Goal: Task Accomplishment & Management: Manage account settings

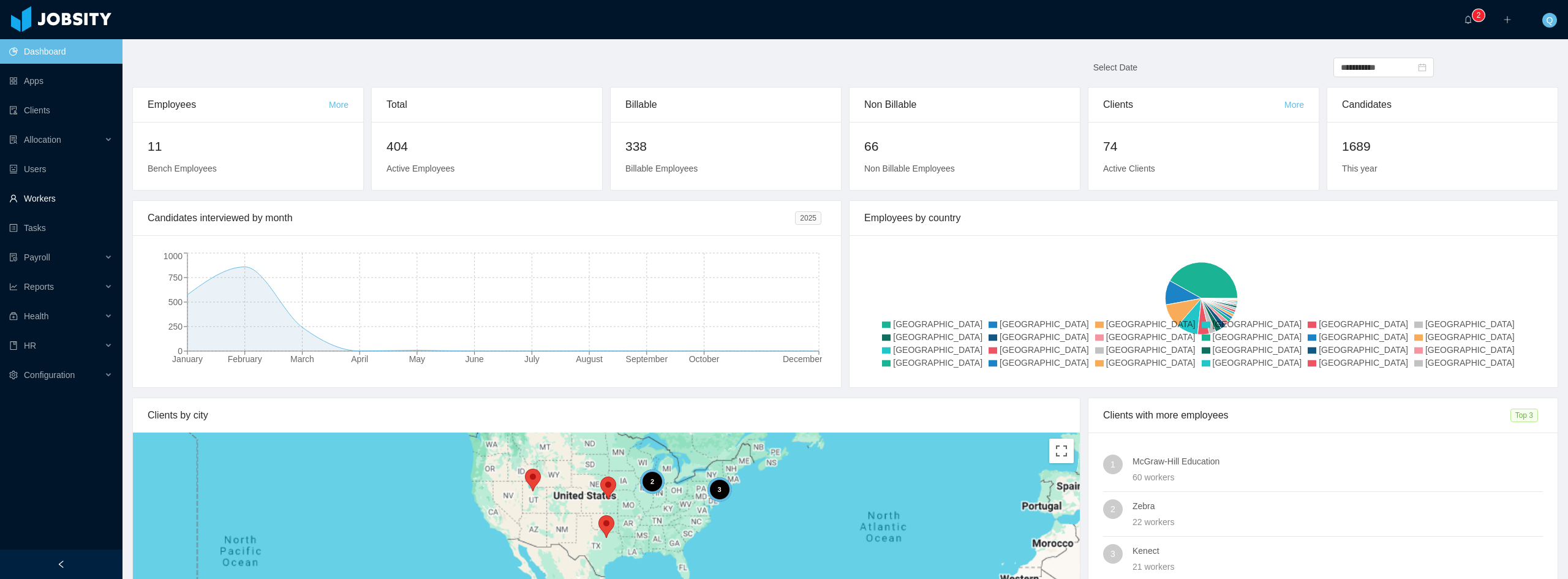
click at [22, 191] on link "Workers" at bounding box center [60, 198] width 104 height 25
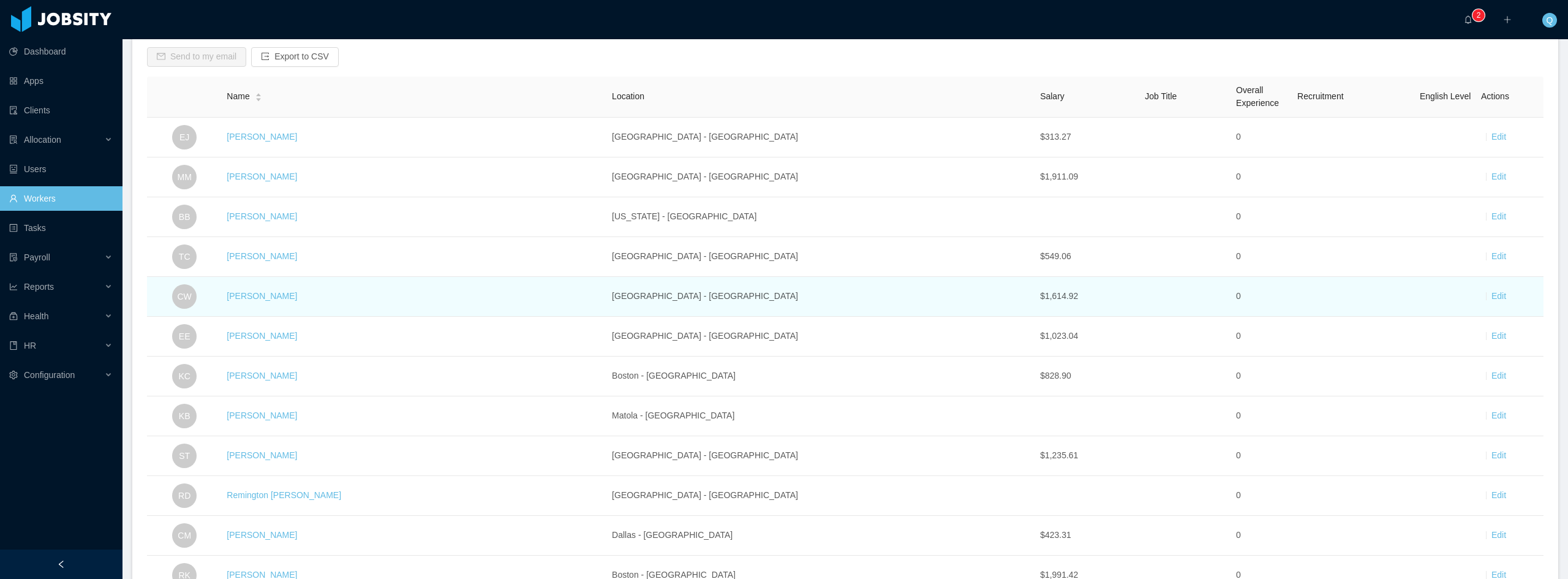
scroll to position [123, 0]
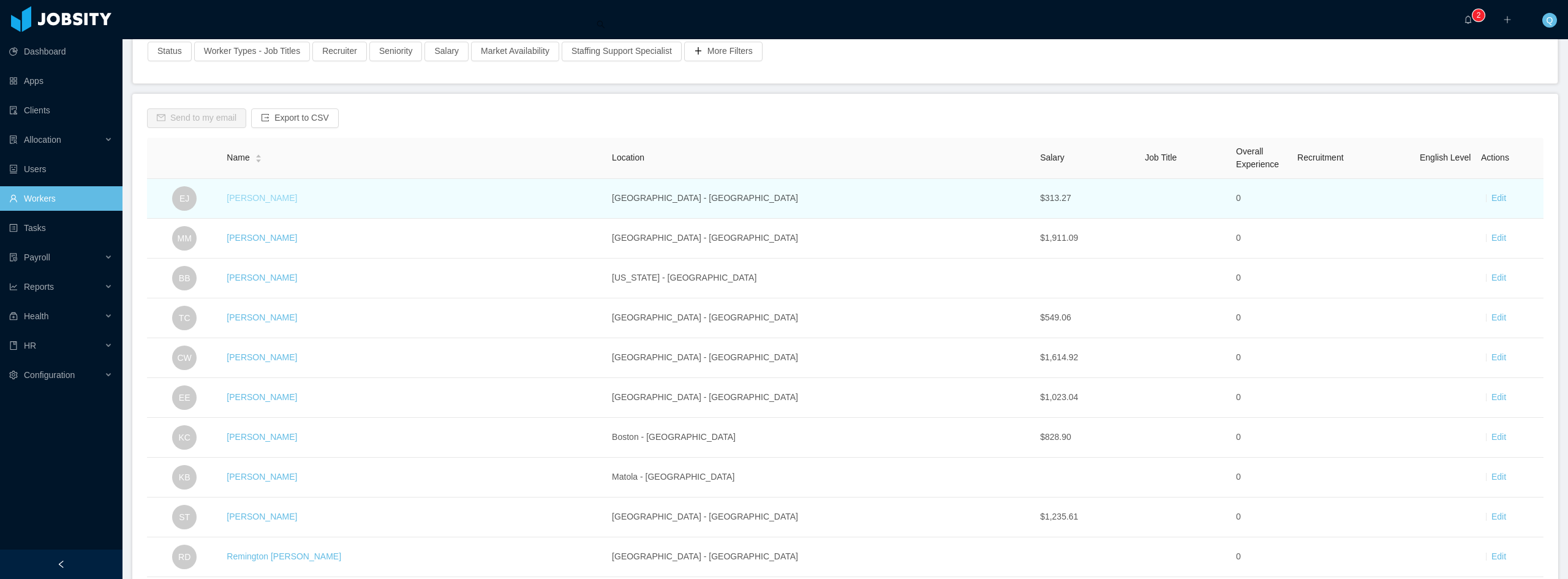
click at [275, 198] on link "[PERSON_NAME]" at bounding box center [262, 198] width 71 height 10
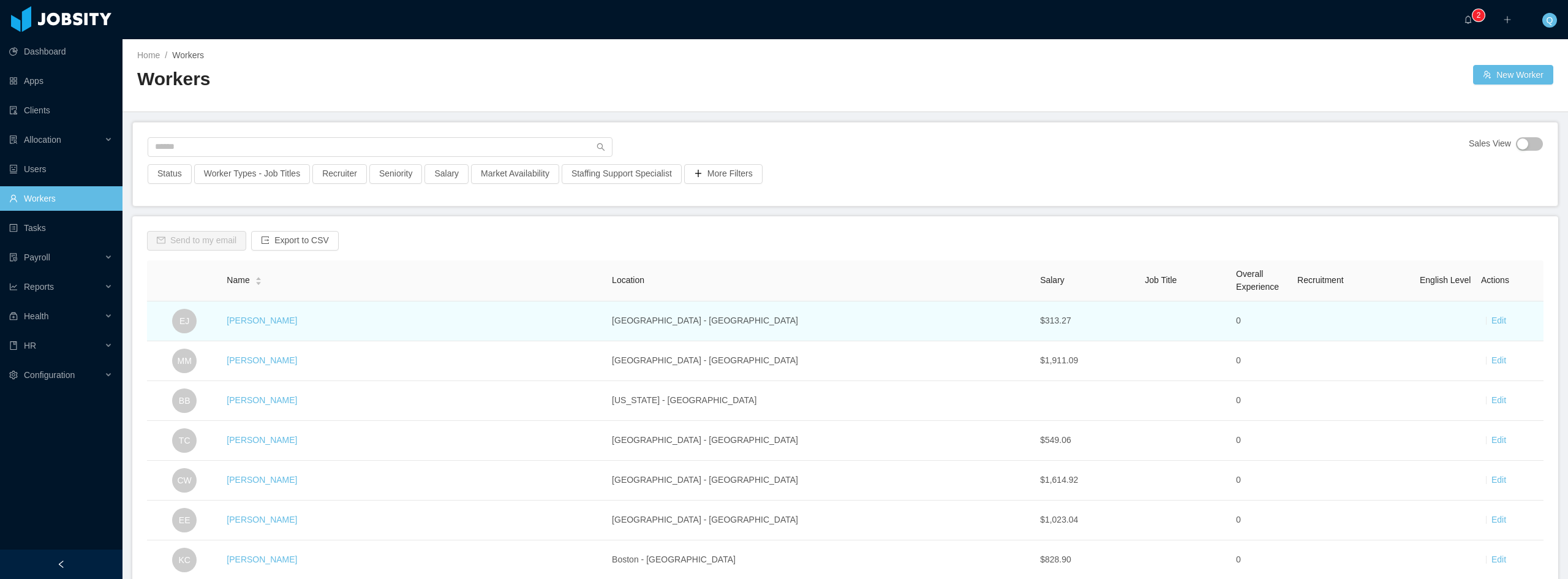
click at [1488, 328] on td "Edit" at bounding box center [1510, 321] width 67 height 40
click at [1494, 321] on link "Edit" at bounding box center [1499, 320] width 14 height 10
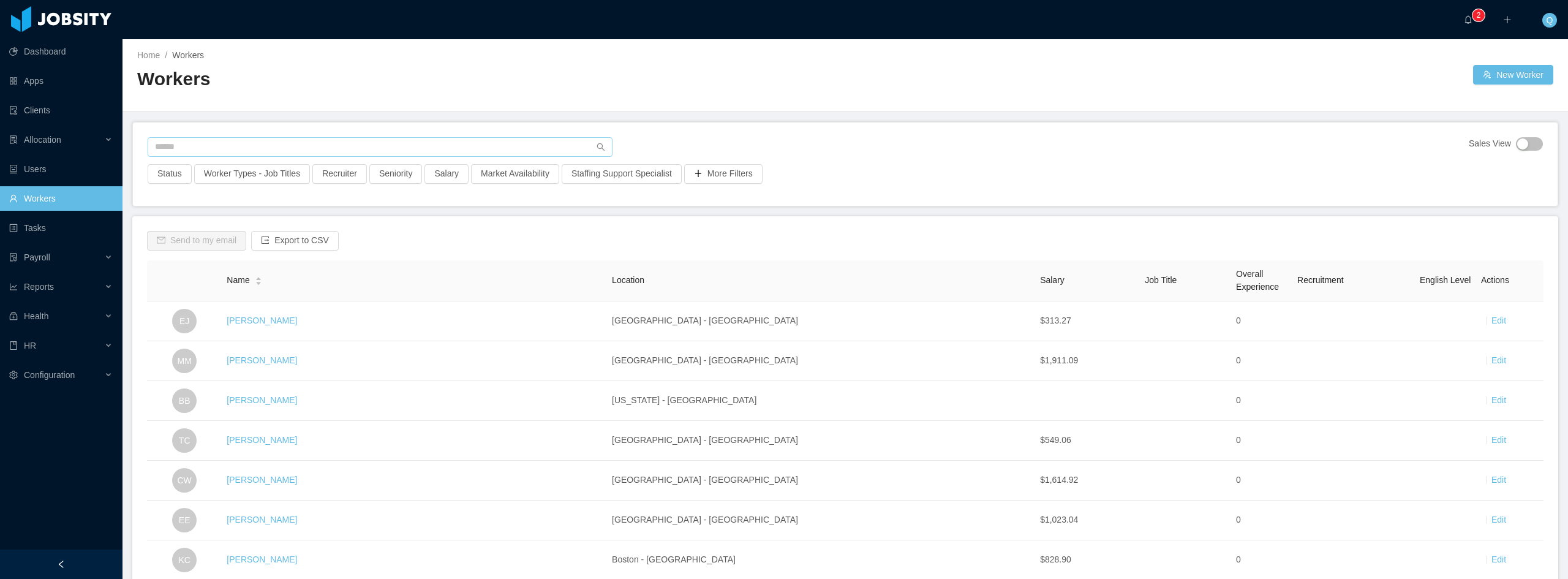
click at [293, 157] on div "Sales View" at bounding box center [845, 151] width 1395 height 27
click at [917, 150] on div "Sales View" at bounding box center [845, 151] width 1395 height 27
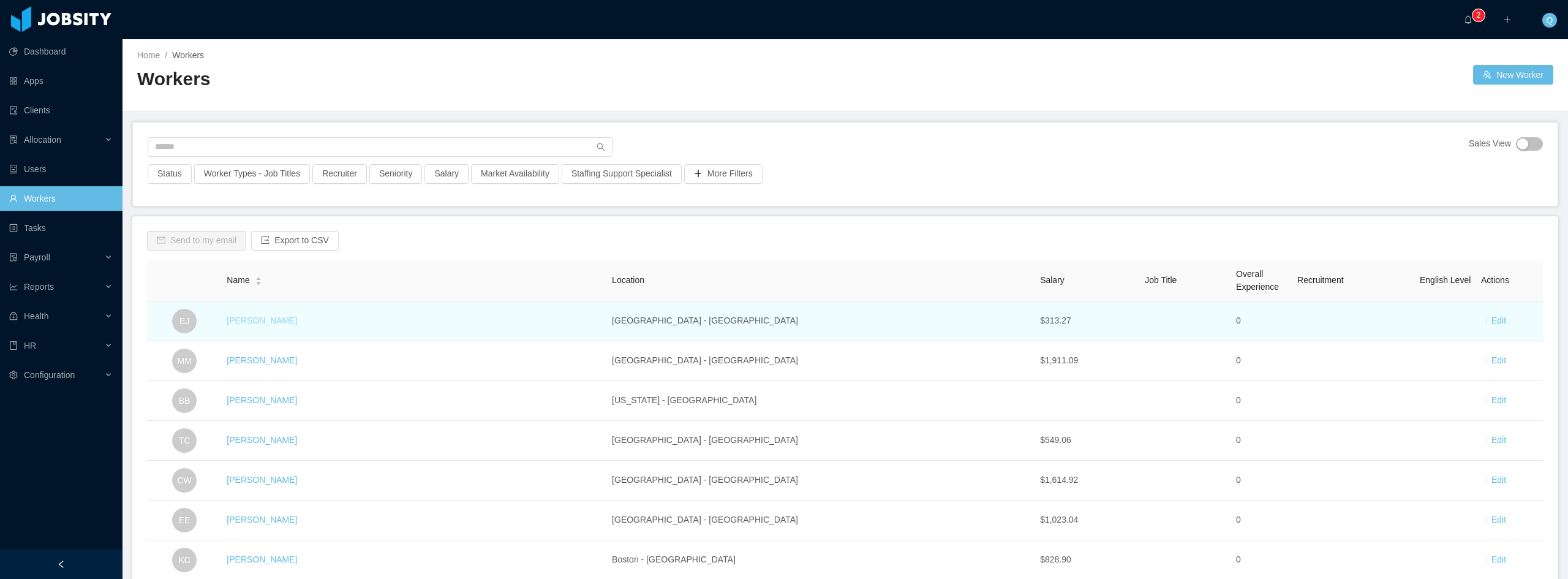
click at [280, 321] on link "[PERSON_NAME]" at bounding box center [262, 320] width 71 height 10
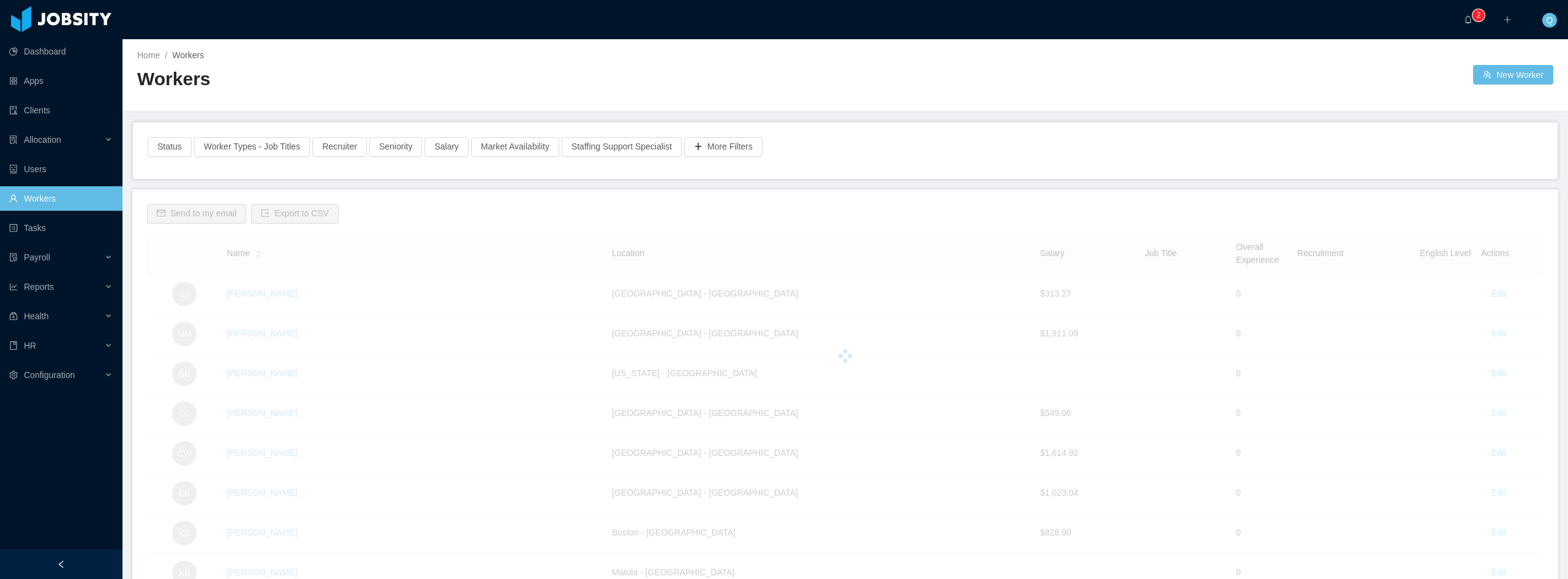
click at [1054, 295] on div at bounding box center [845, 356] width 1397 height 245
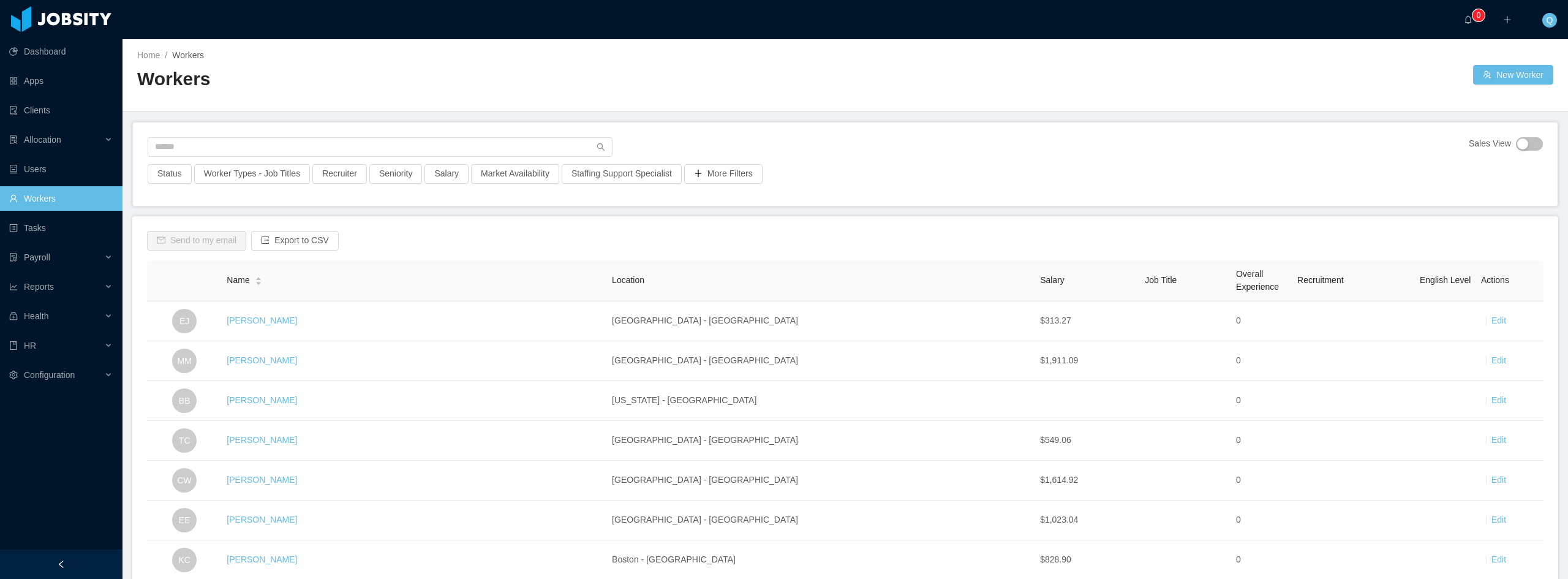
click at [283, 320] on link "[PERSON_NAME]" at bounding box center [262, 320] width 71 height 10
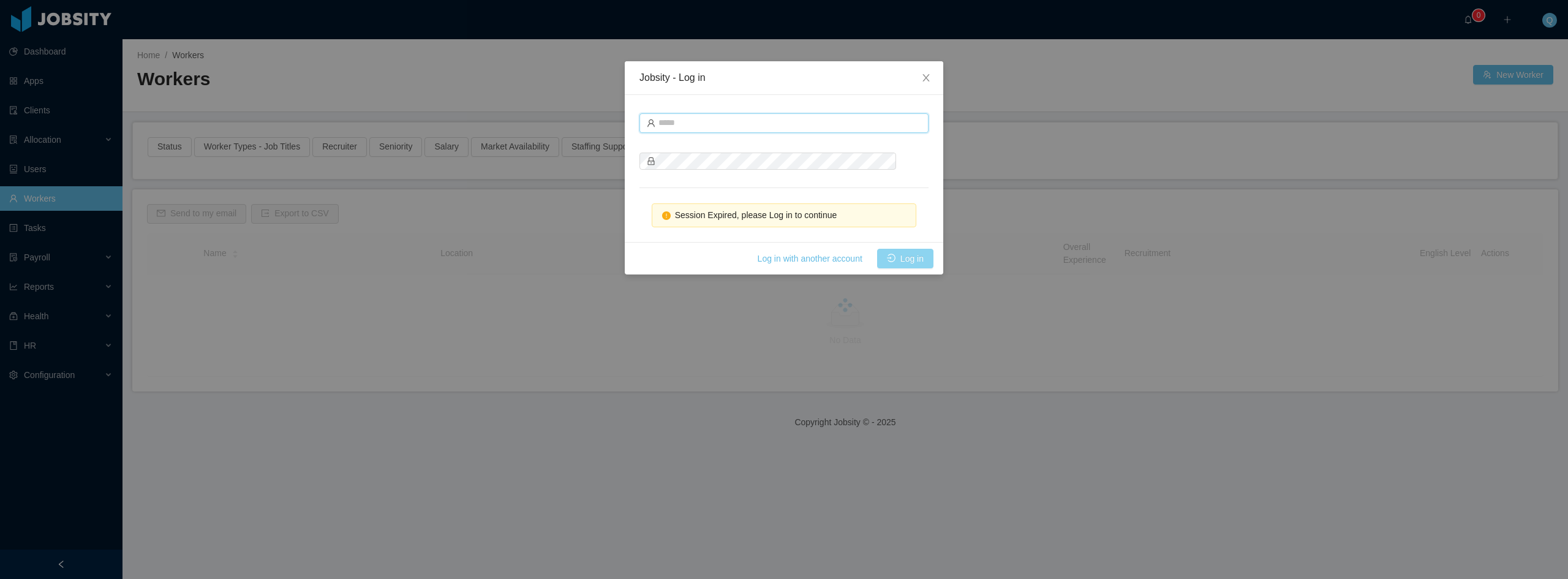
type input "**********"
click at [915, 256] on button "Log in" at bounding box center [906, 259] width 56 height 19
click at [764, 187] on div "**********" at bounding box center [784, 168] width 319 height 147
click at [728, 122] on input "**********" at bounding box center [784, 123] width 289 height 19
click at [894, 263] on button "Log in" at bounding box center [906, 259] width 56 height 19
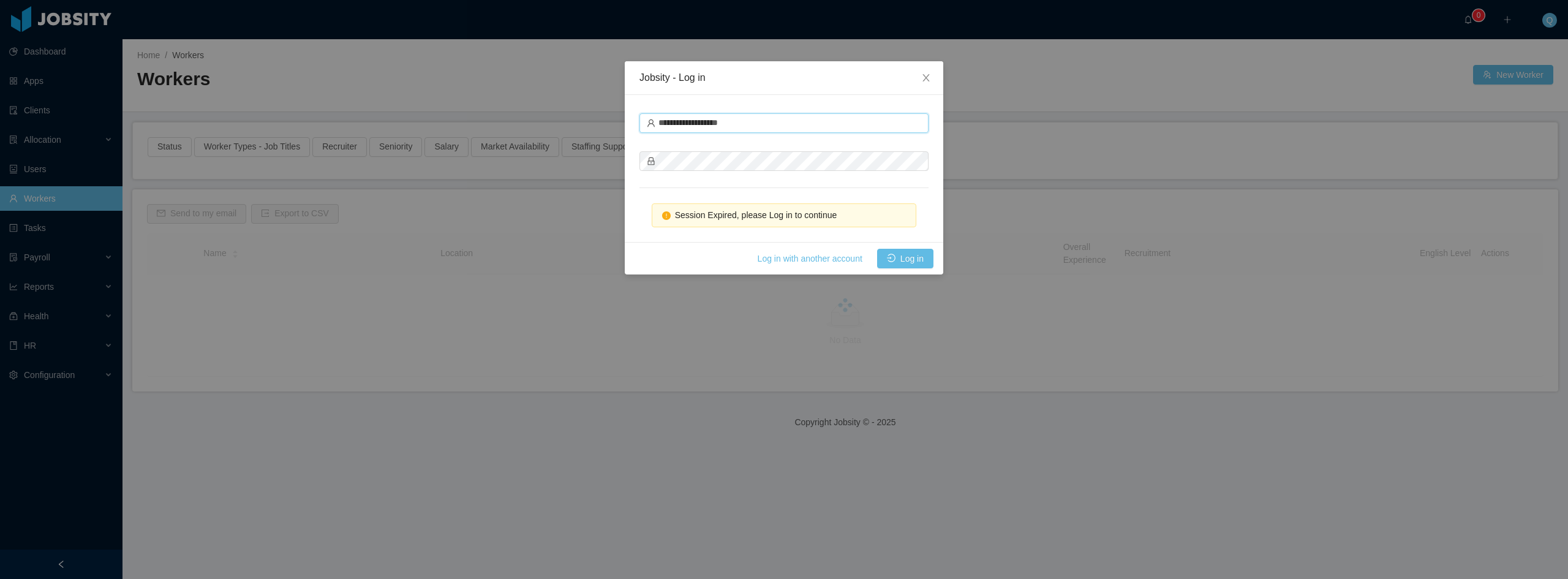
click at [813, 124] on input "**********" at bounding box center [784, 123] width 289 height 19
click at [870, 188] on div at bounding box center [784, 187] width 289 height 1
click at [818, 144] on form "**********" at bounding box center [784, 141] width 289 height 63
drag, startPoint x: 660, startPoint y: 122, endPoint x: 750, endPoint y: 120, distance: 90.0
click at [750, 120] on input "**********" at bounding box center [784, 123] width 289 height 19
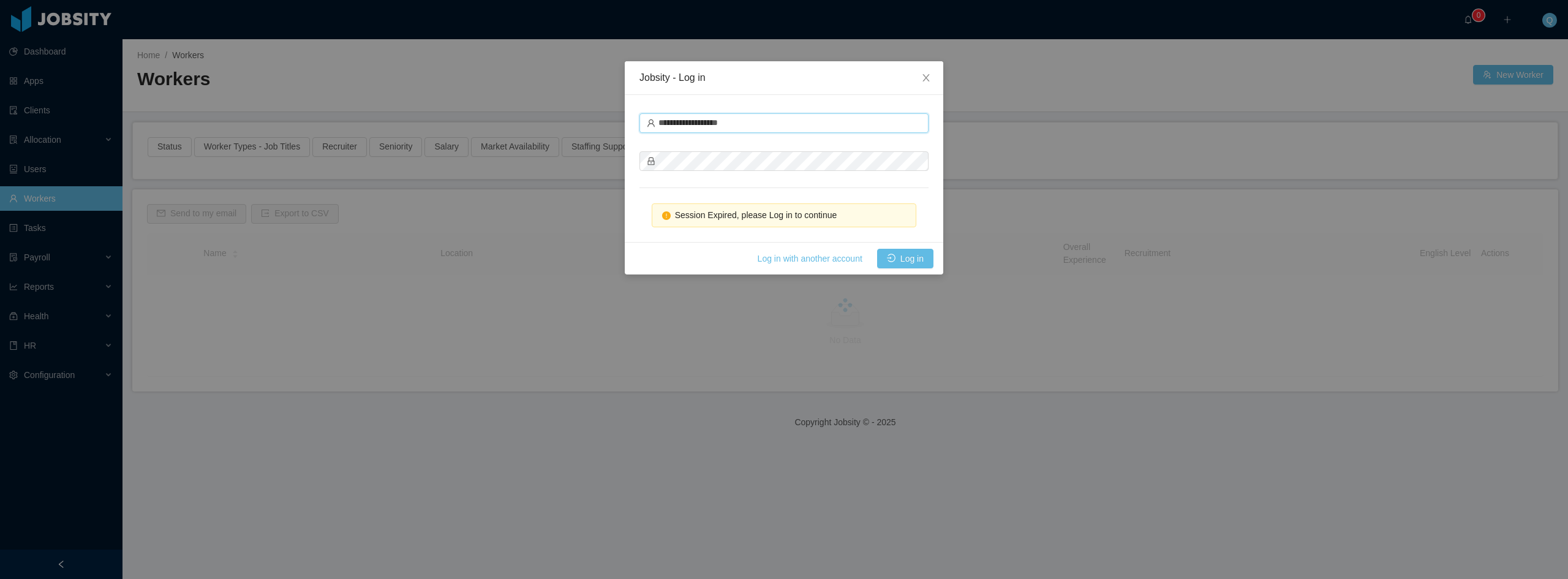
click at [750, 120] on input "**********" at bounding box center [784, 123] width 289 height 19
click at [887, 190] on div "**********" at bounding box center [784, 168] width 319 height 147
click at [927, 81] on icon "icon: close" at bounding box center [927, 78] width 10 height 10
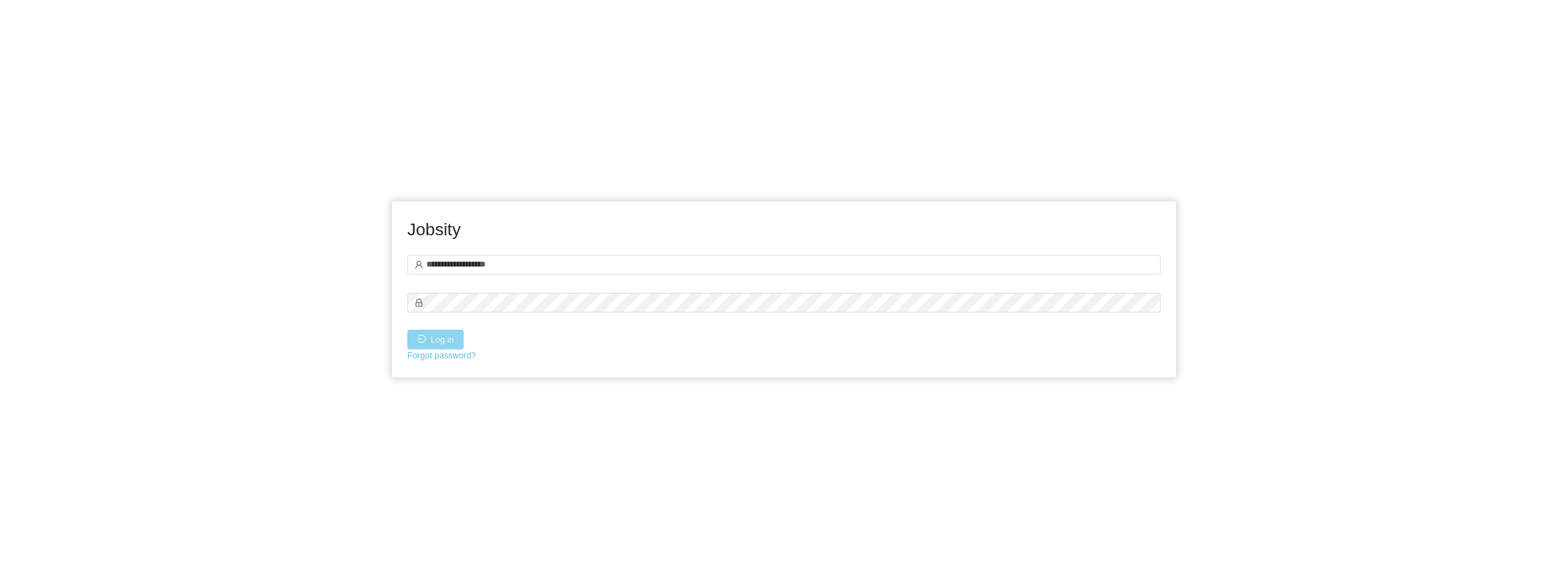
click at [459, 336] on button "Log in" at bounding box center [435, 340] width 56 height 19
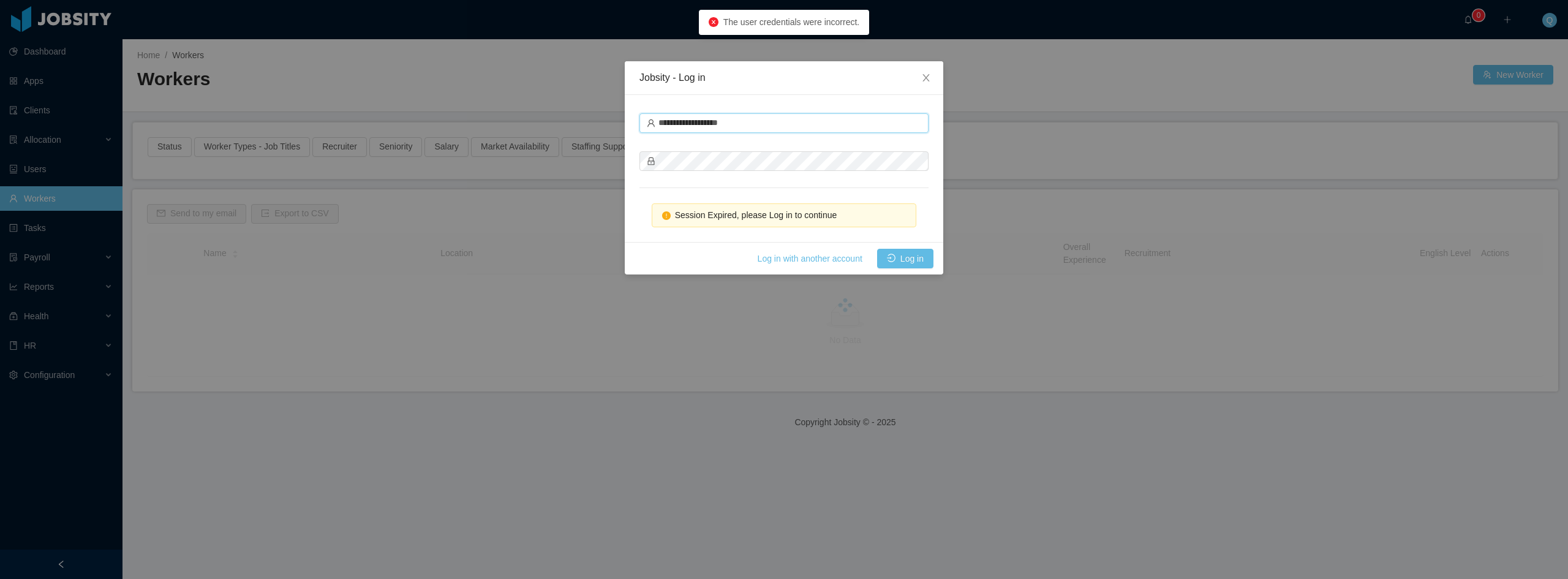
click at [727, 120] on input "**********" at bounding box center [784, 123] width 289 height 19
type input "**********"
click at [903, 251] on button "Log in" at bounding box center [906, 259] width 56 height 19
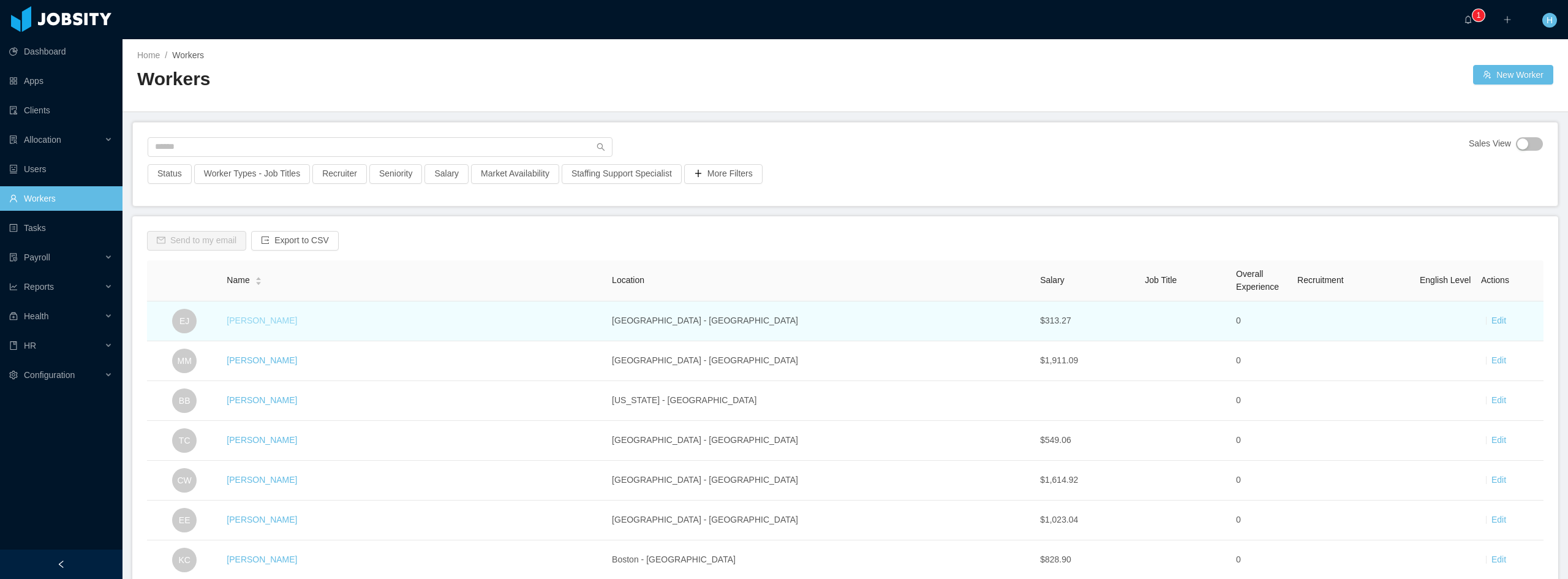
click at [263, 323] on link "[PERSON_NAME]" at bounding box center [262, 320] width 71 height 10
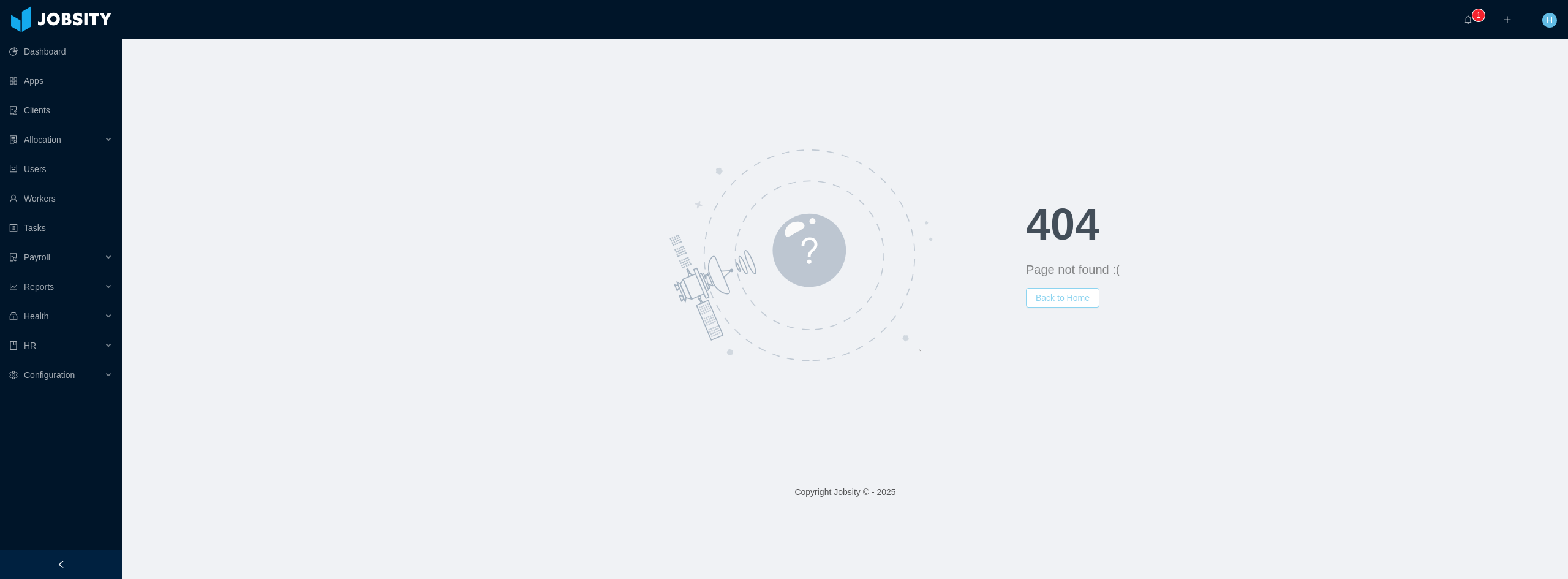
click at [1067, 299] on button "Back to Home" at bounding box center [1063, 298] width 74 height 19
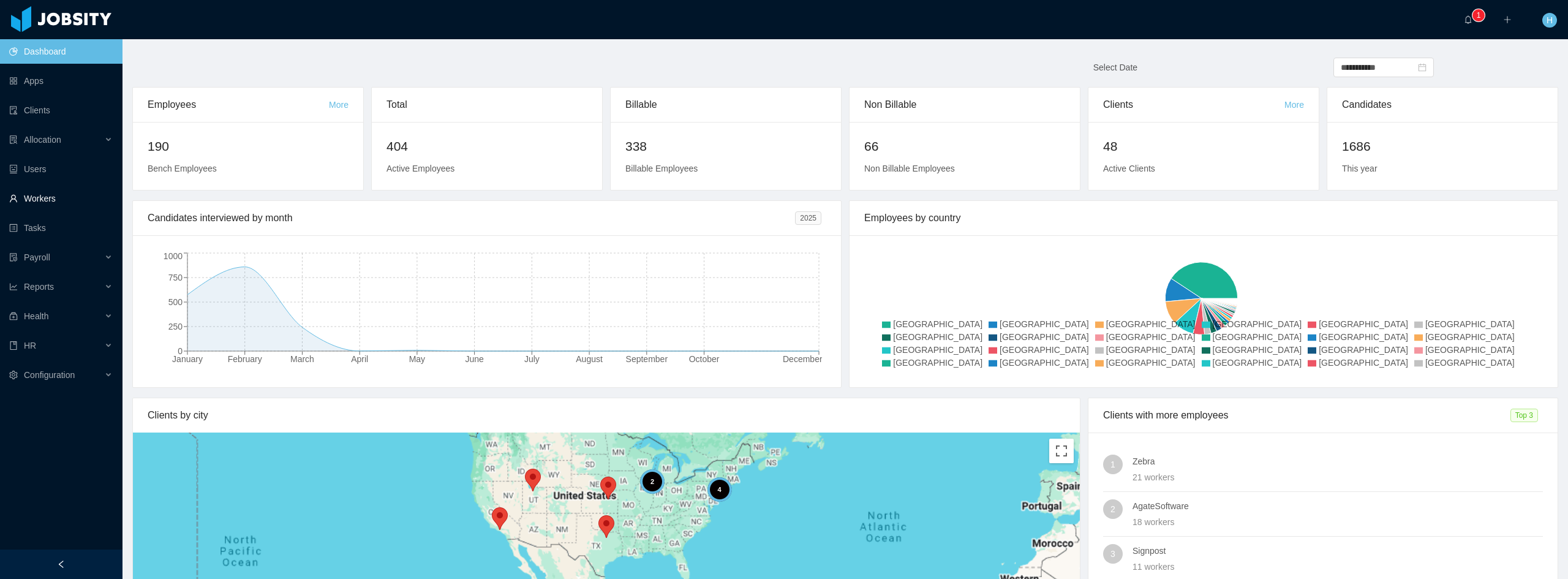
click at [61, 200] on link "Workers" at bounding box center [60, 198] width 104 height 25
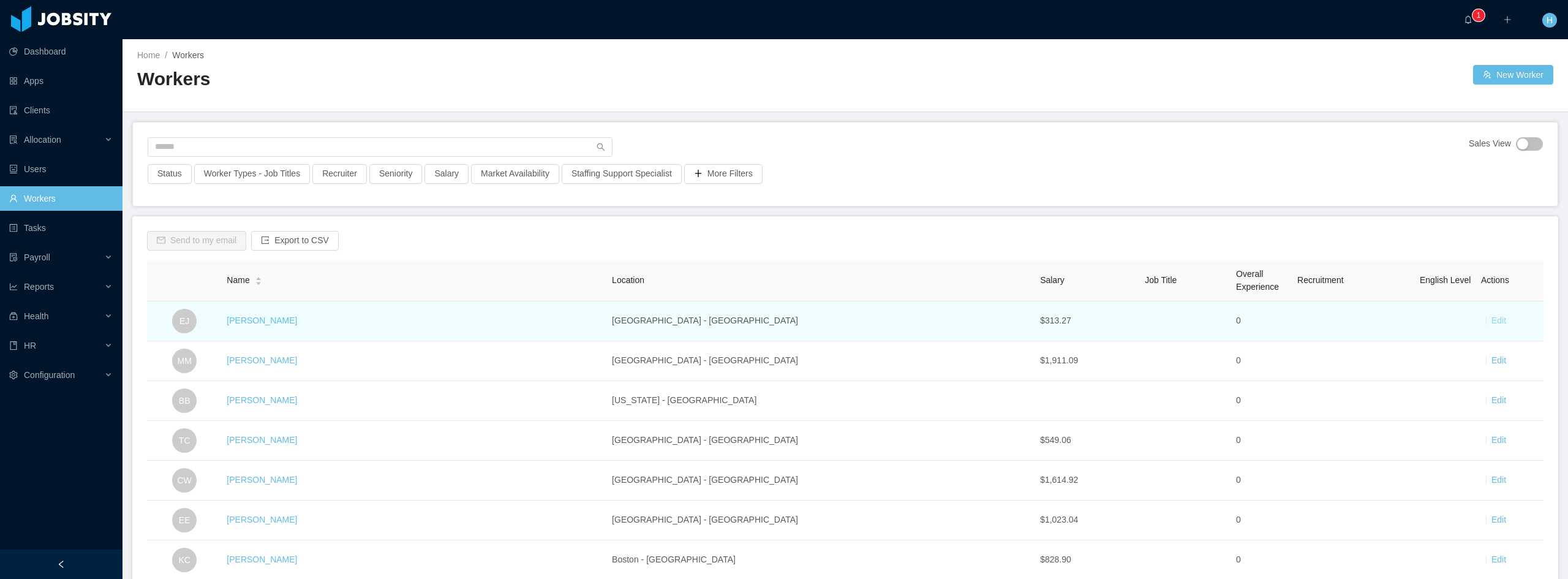
click at [1492, 317] on link "Edit" at bounding box center [1499, 320] width 14 height 10
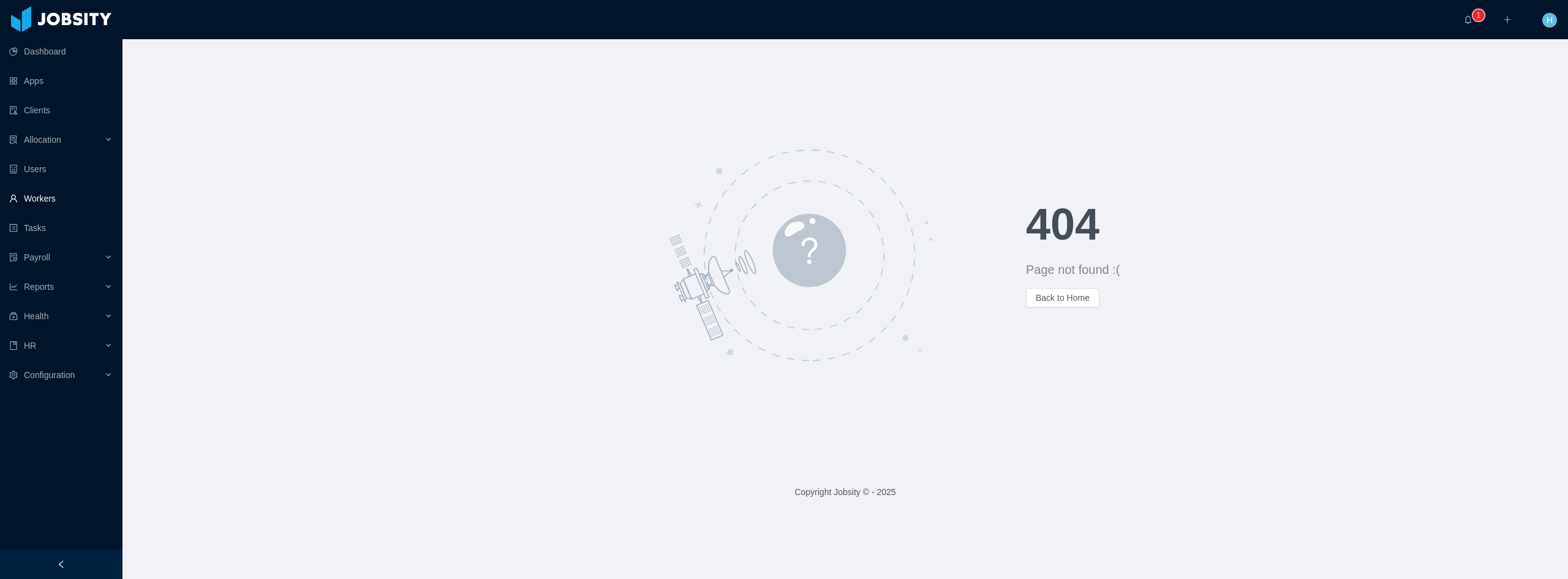
click at [56, 200] on link "Workers" at bounding box center [60, 198] width 104 height 25
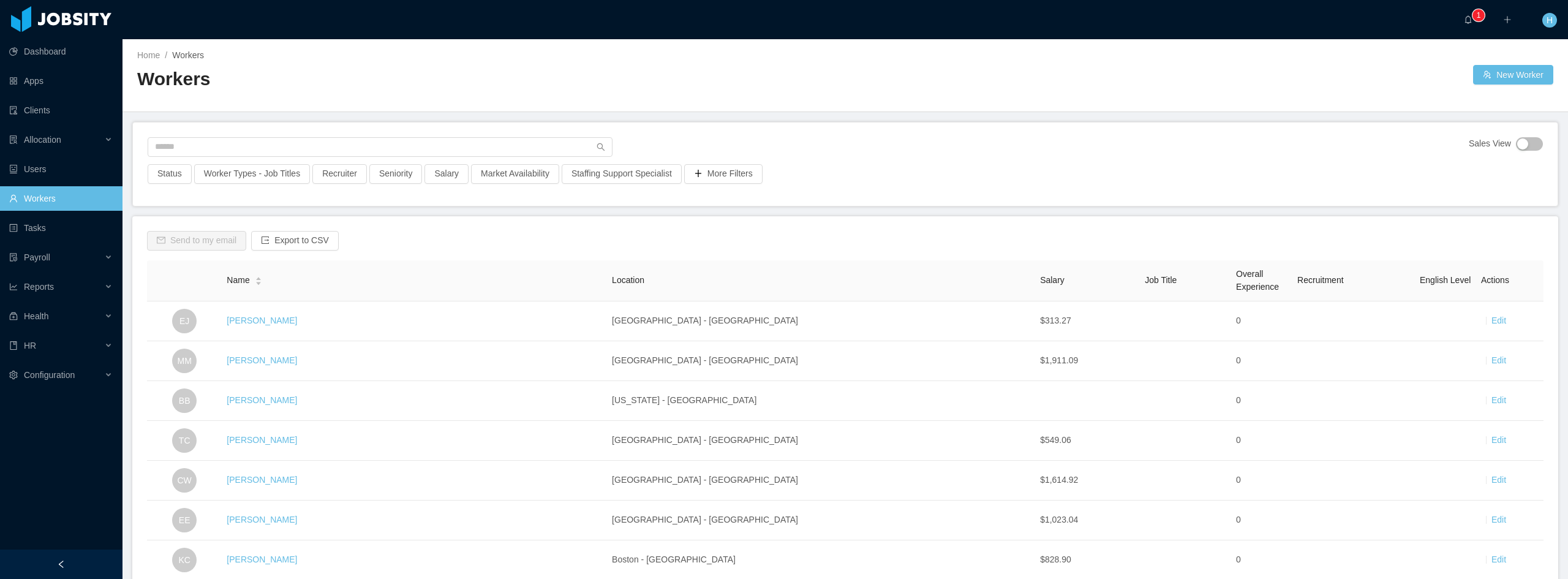
click at [731, 74] on h2 "Workers" at bounding box center [491, 79] width 708 height 25
click at [746, 84] on h2 "Workers" at bounding box center [491, 79] width 708 height 25
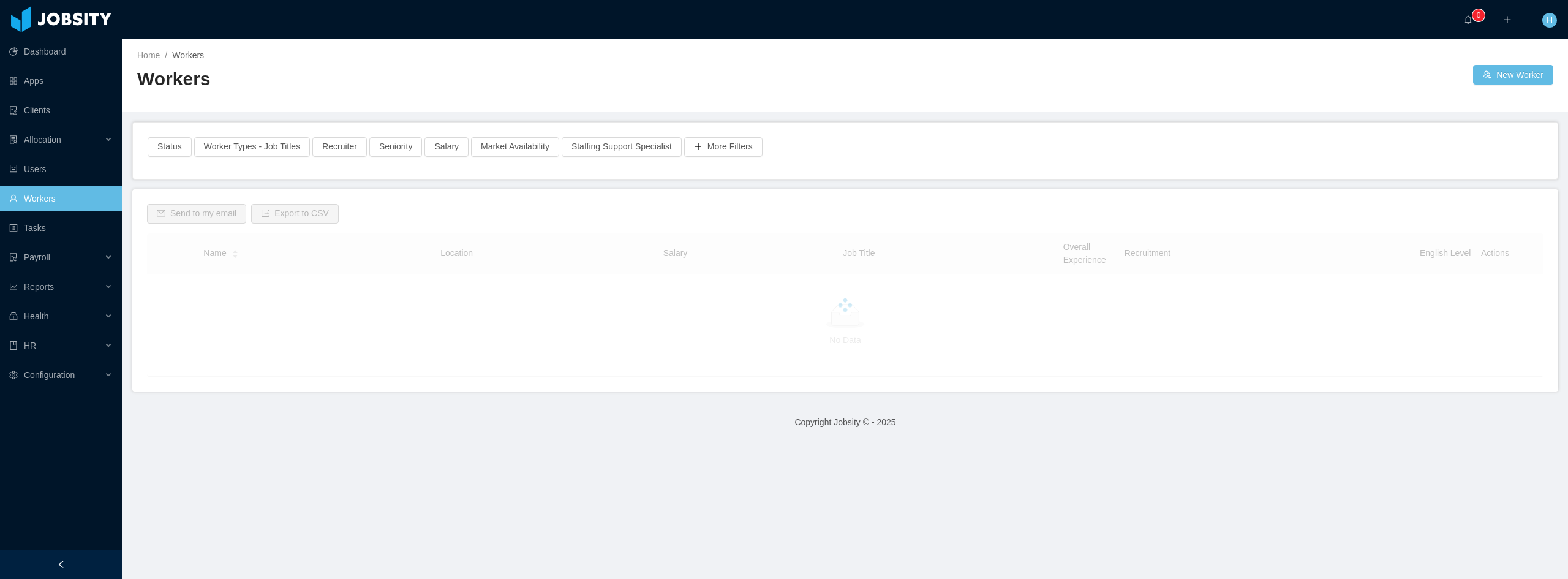
drag, startPoint x: 800, startPoint y: 97, endPoint x: 691, endPoint y: 399, distance: 321.1
click at [691, 392] on div "Send to my email Export to CSV Name Location Salary Job Title Overall Experienc…" at bounding box center [845, 291] width 1426 height 202
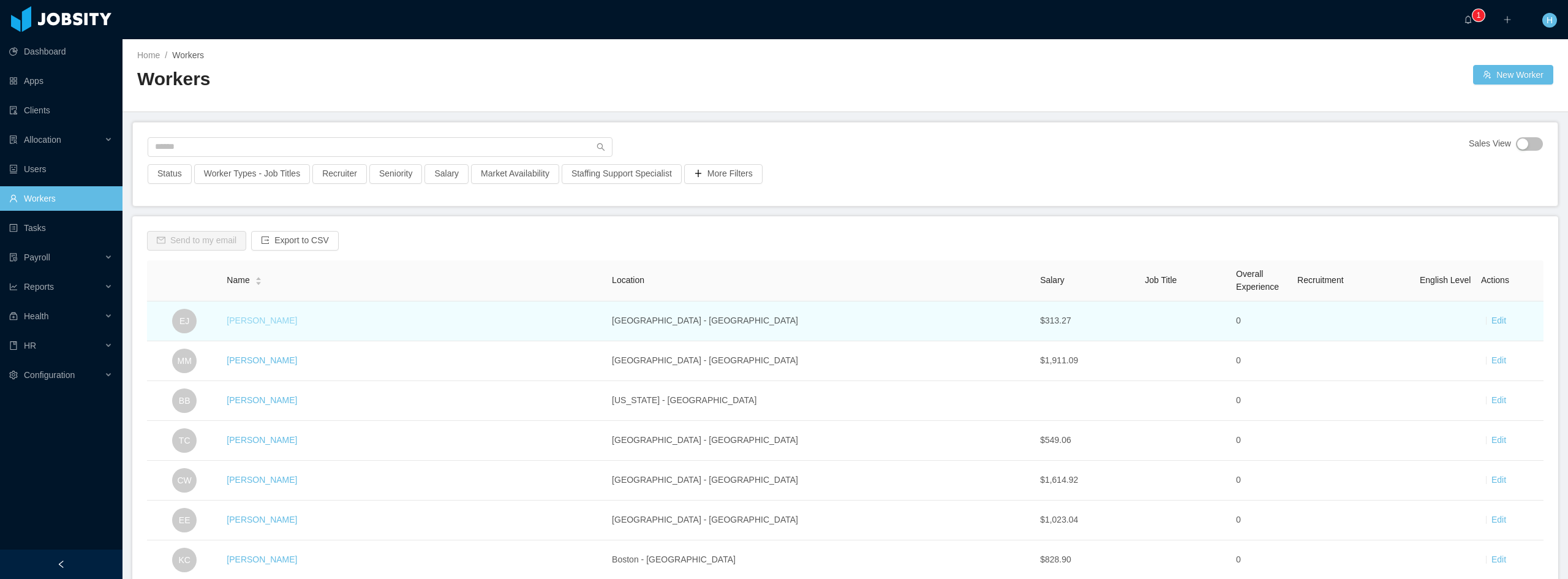
click at [263, 324] on link "[PERSON_NAME]" at bounding box center [262, 320] width 71 height 10
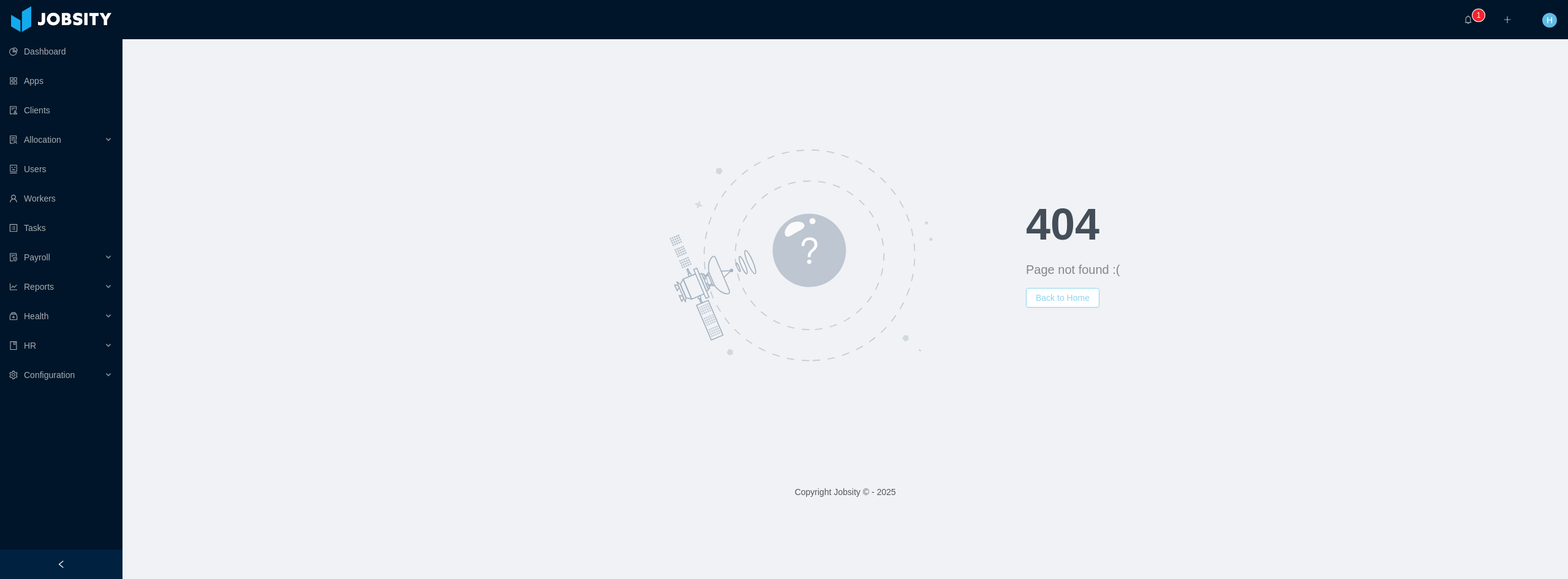
click at [1074, 298] on button "Back to Home" at bounding box center [1063, 298] width 74 height 19
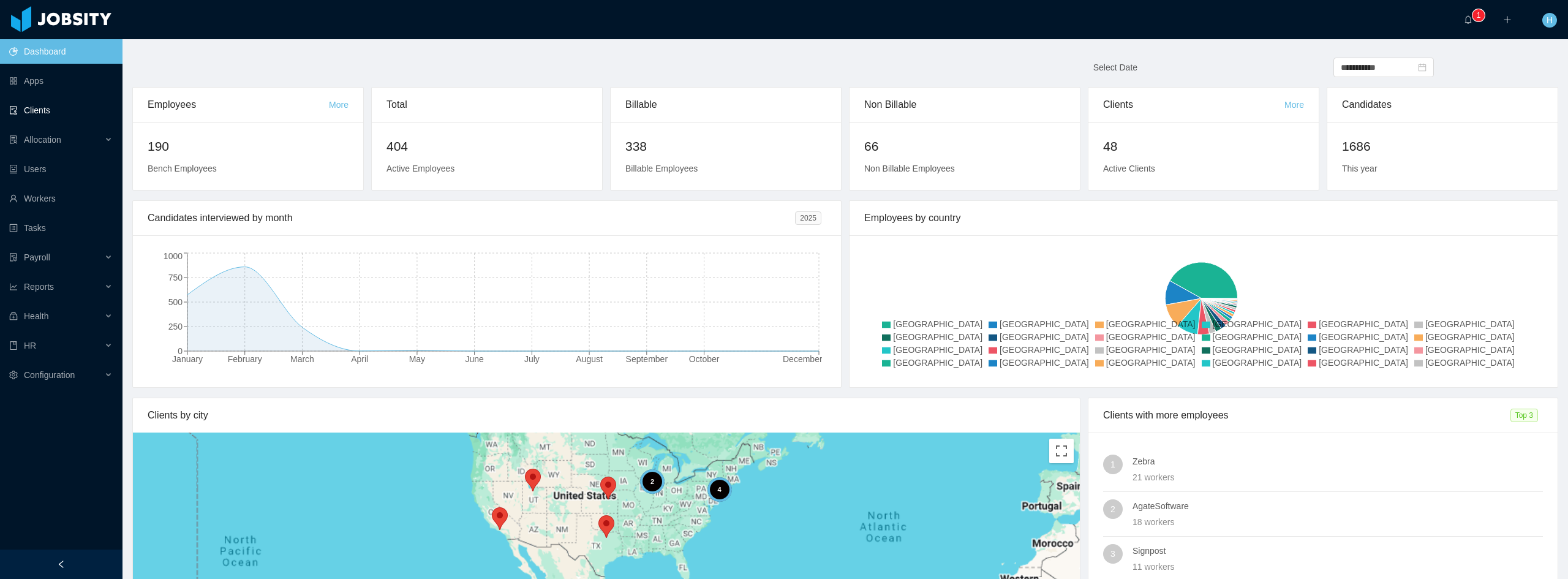
click at [43, 108] on link "Clients" at bounding box center [60, 110] width 104 height 25
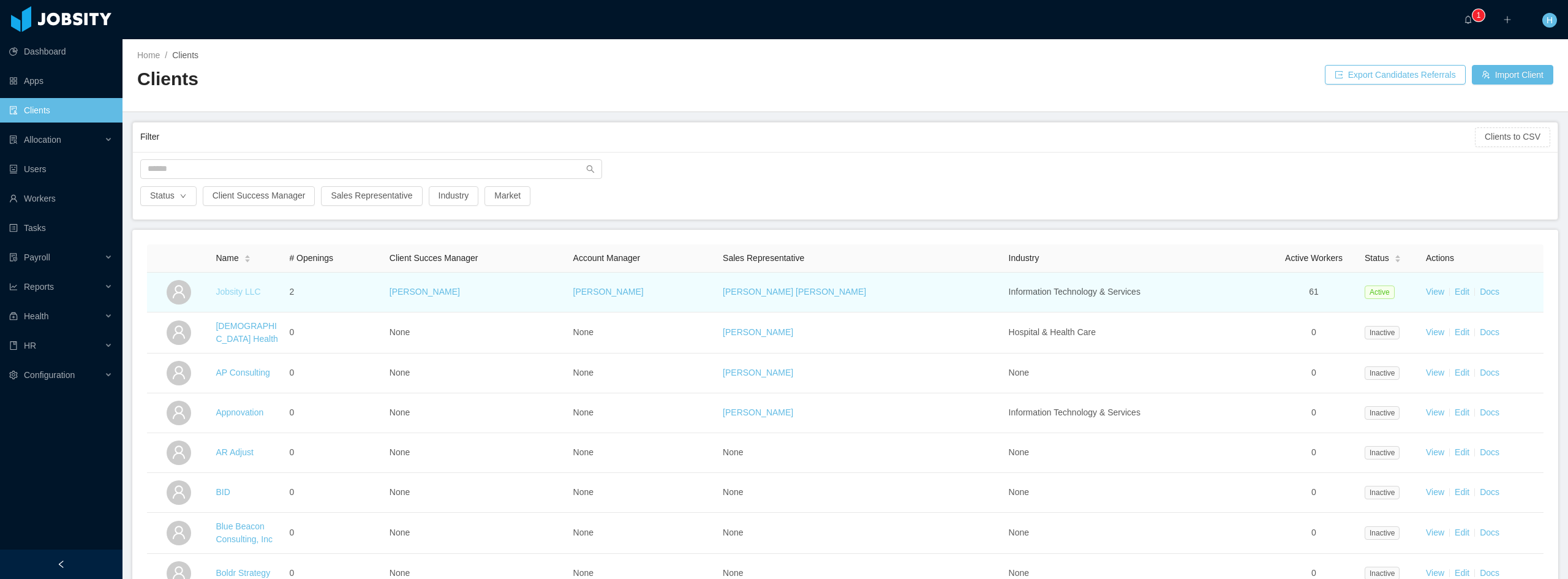
click at [245, 291] on link "Jobsity LLC" at bounding box center [238, 292] width 45 height 10
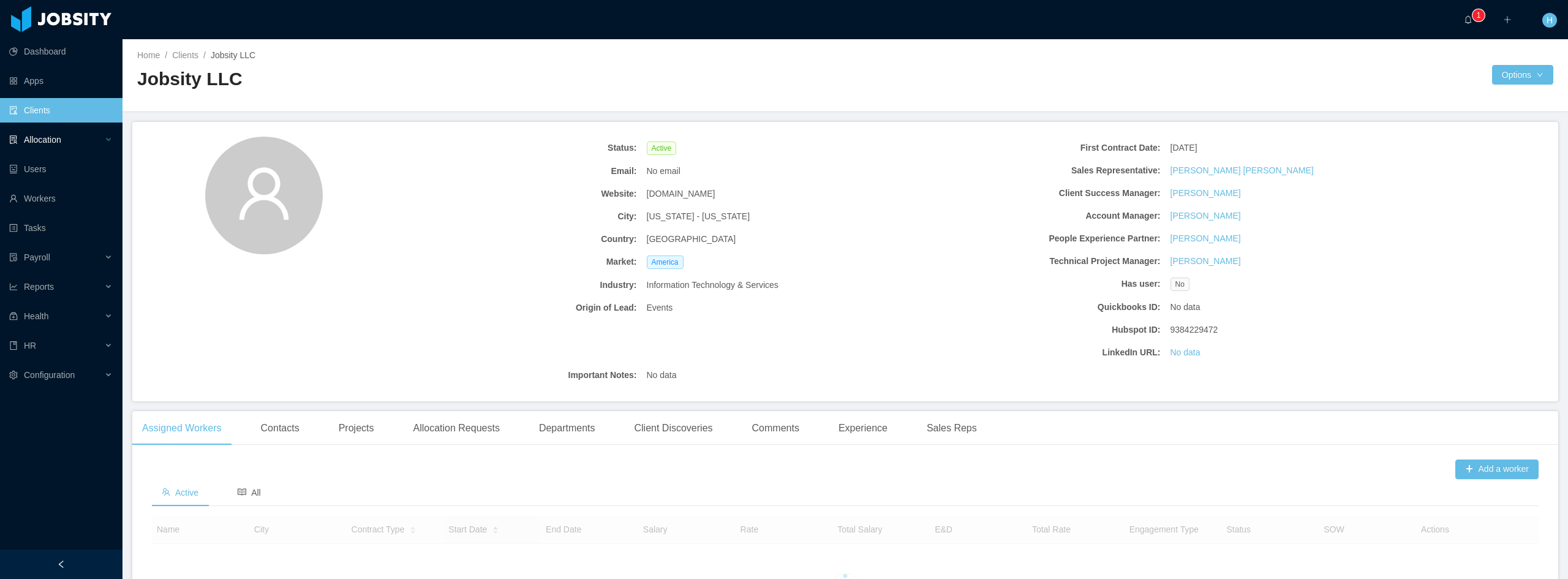
click at [49, 137] on span "Allocation" at bounding box center [43, 140] width 38 height 10
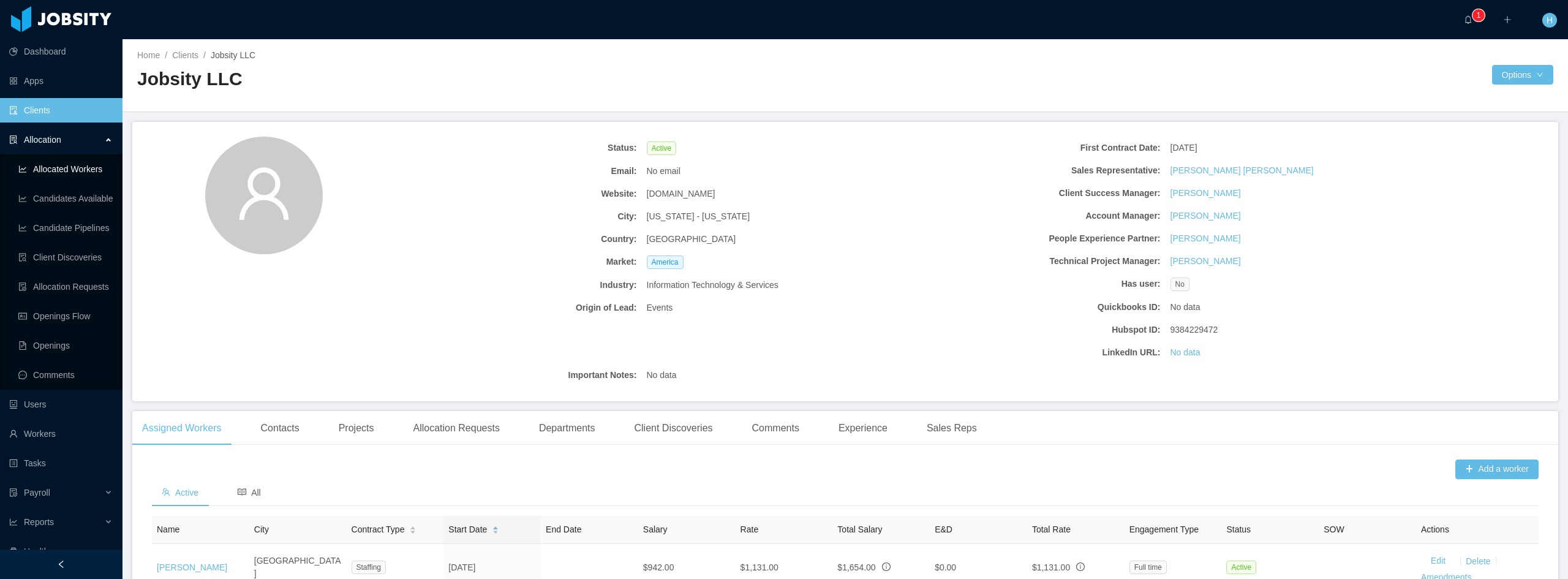
click at [43, 167] on link "Allocated Workers" at bounding box center [66, 169] width 95 height 25
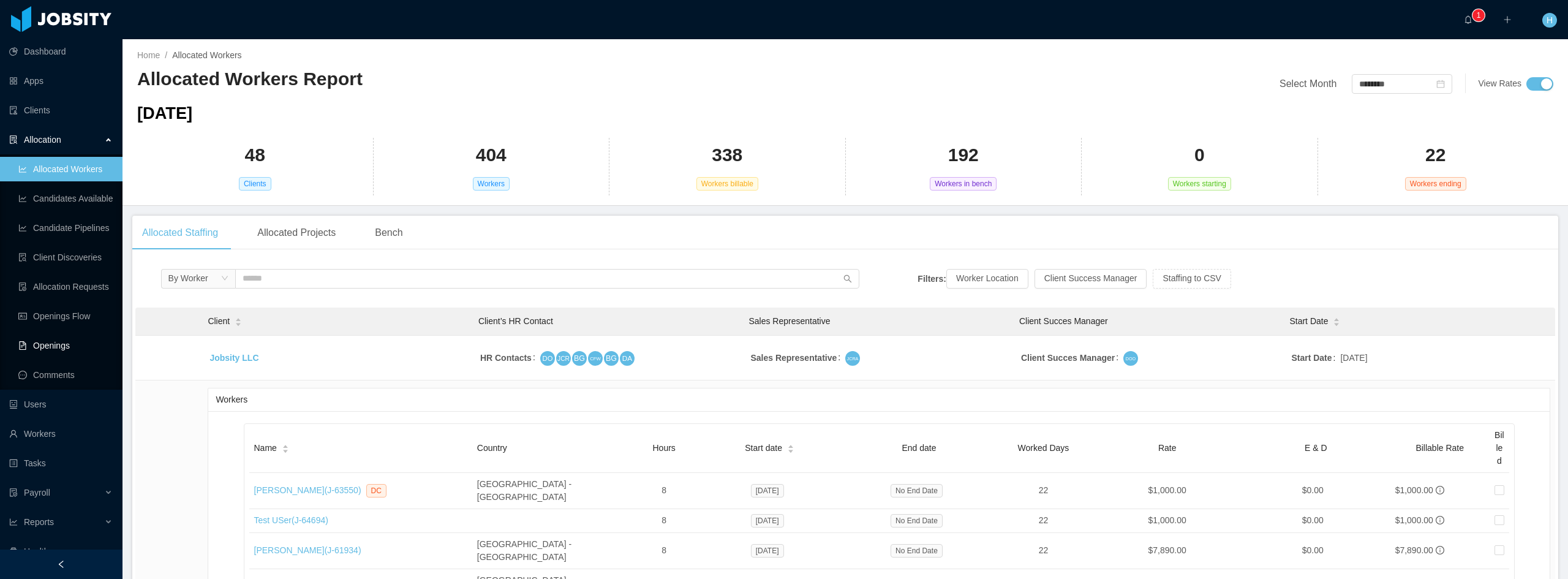
click at [65, 348] on link "Openings" at bounding box center [66, 345] width 95 height 25
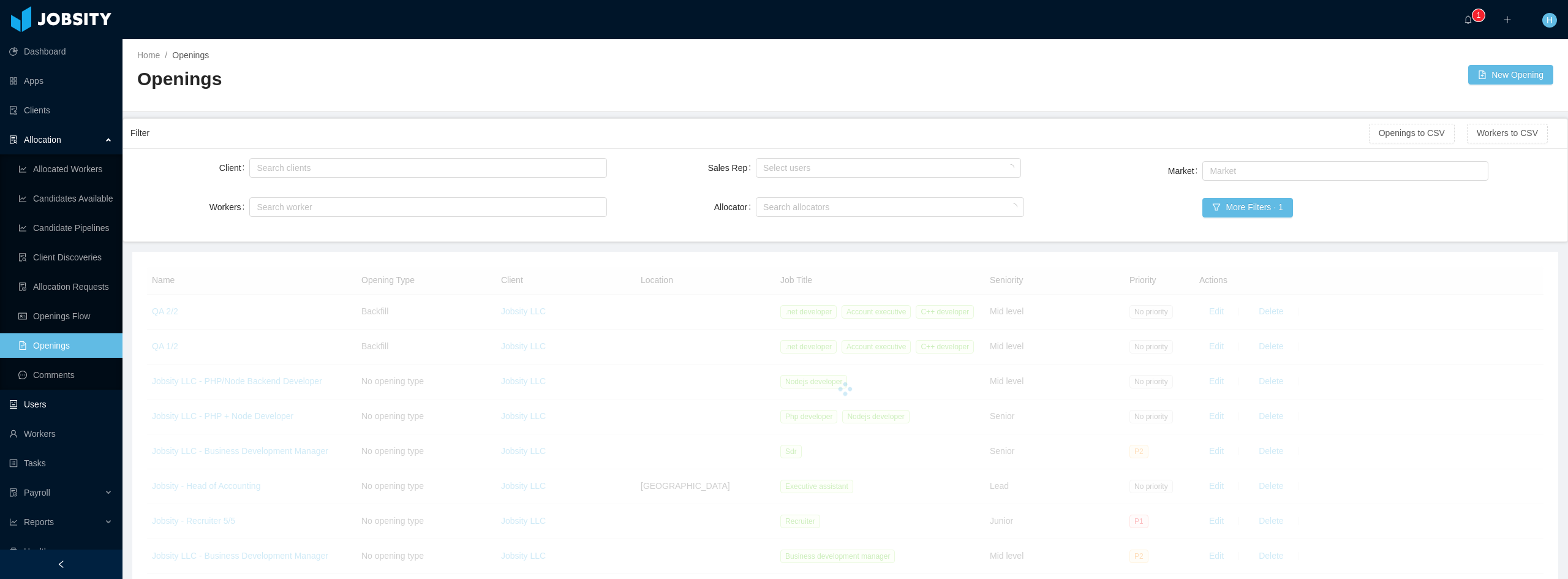
click at [53, 406] on link "Users" at bounding box center [60, 404] width 104 height 25
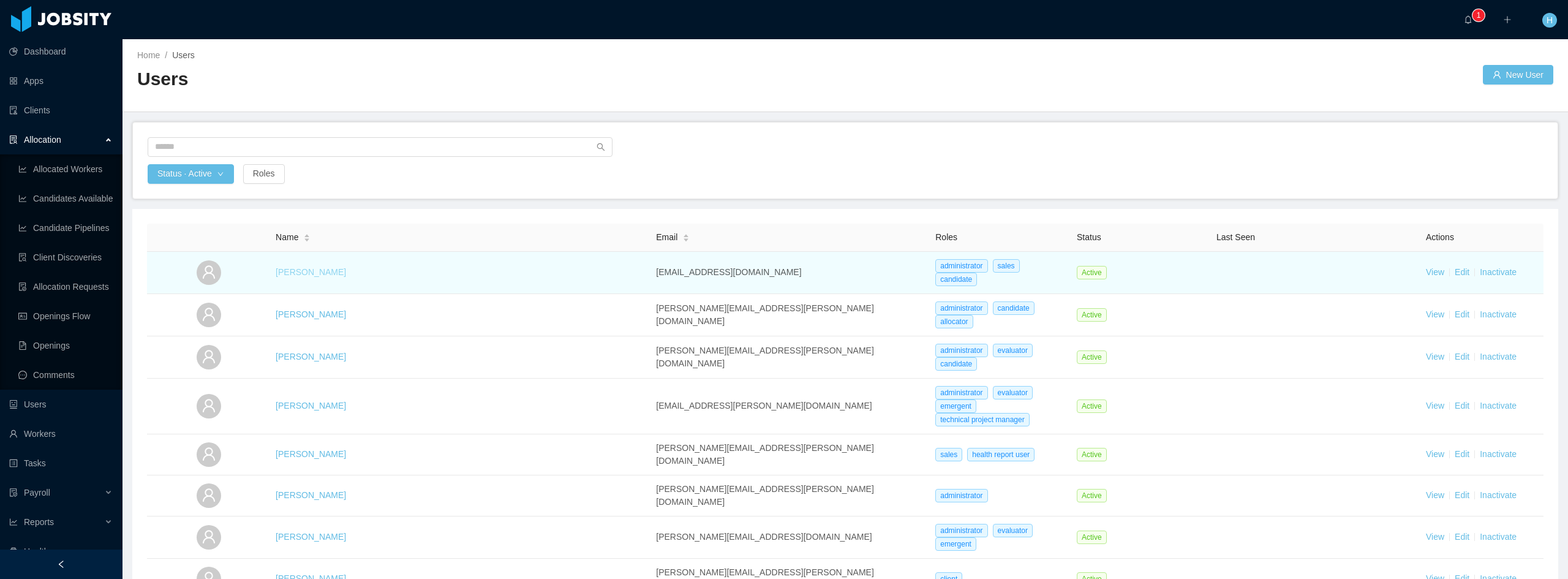
click at [316, 271] on link "Andres Garzon" at bounding box center [311, 272] width 71 height 10
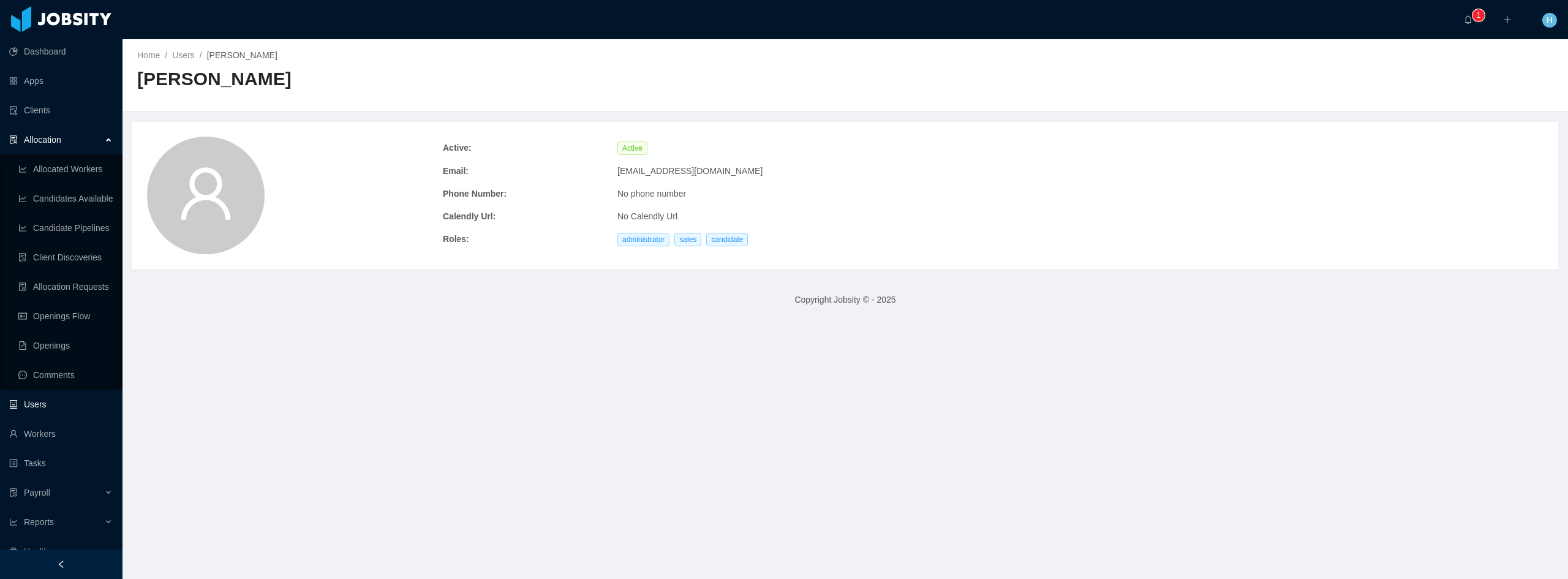
click at [48, 405] on link "Users" at bounding box center [60, 404] width 104 height 25
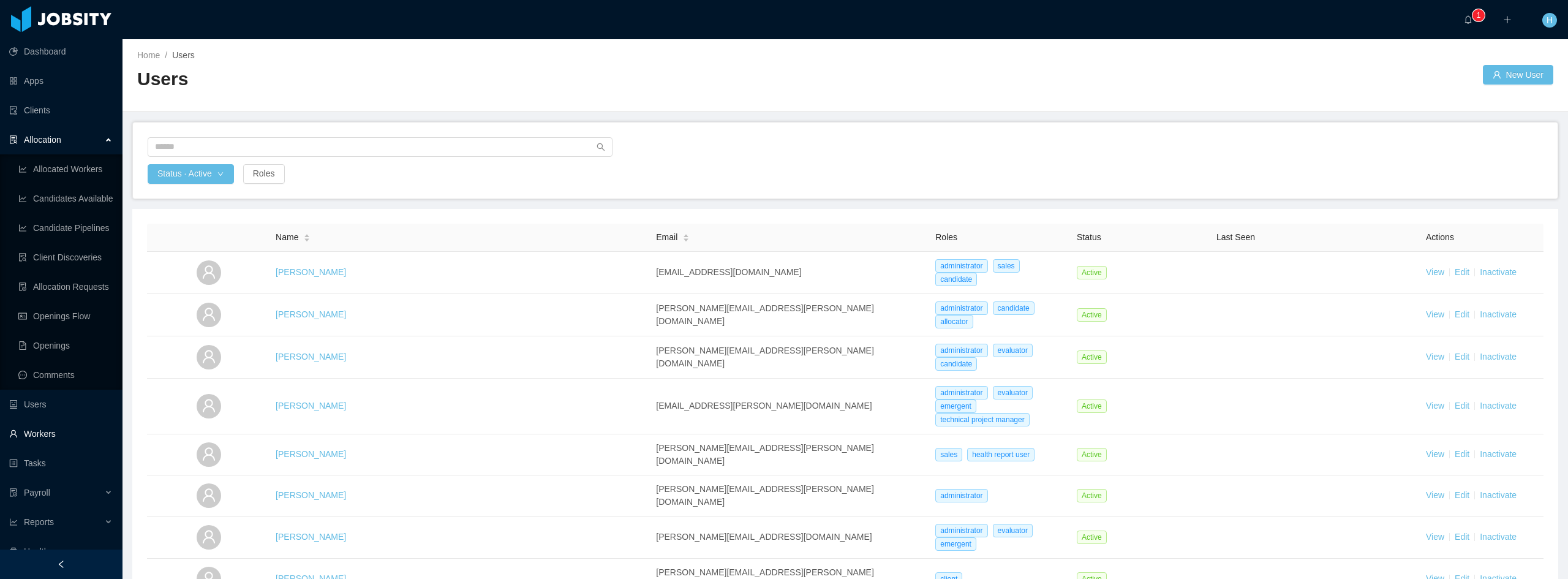
click at [56, 442] on link "Workers" at bounding box center [60, 434] width 104 height 25
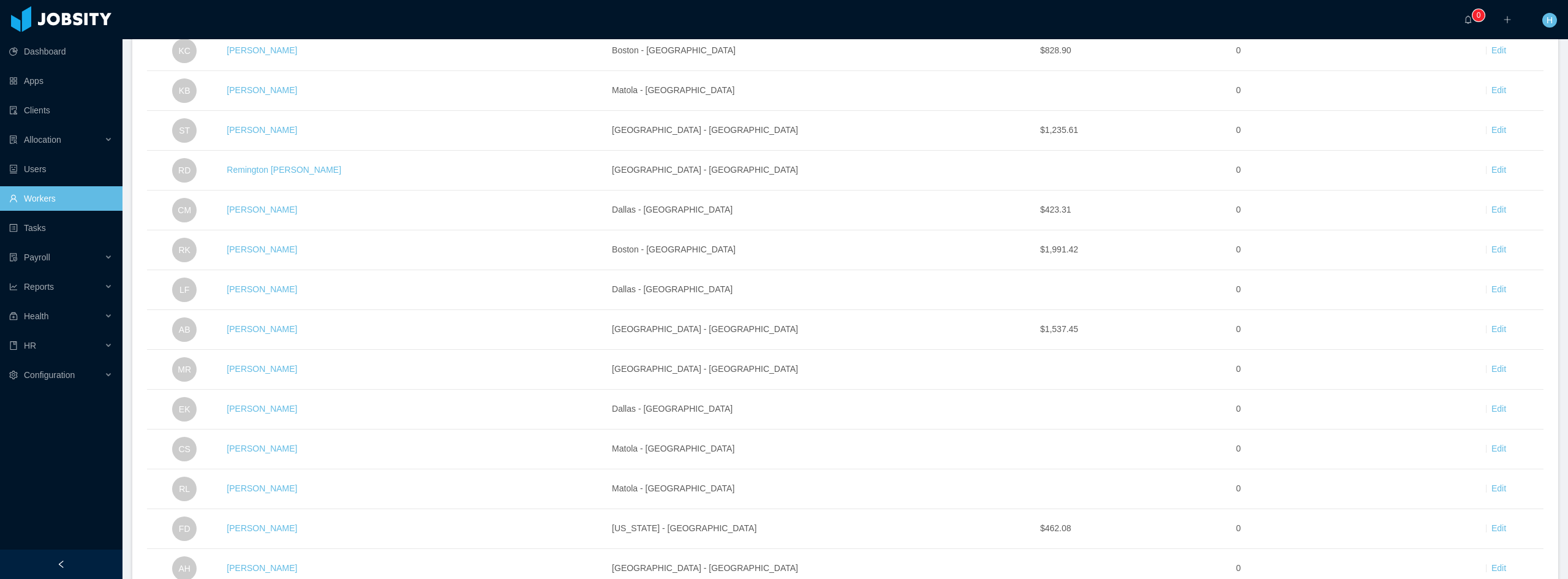
scroll to position [1825, 0]
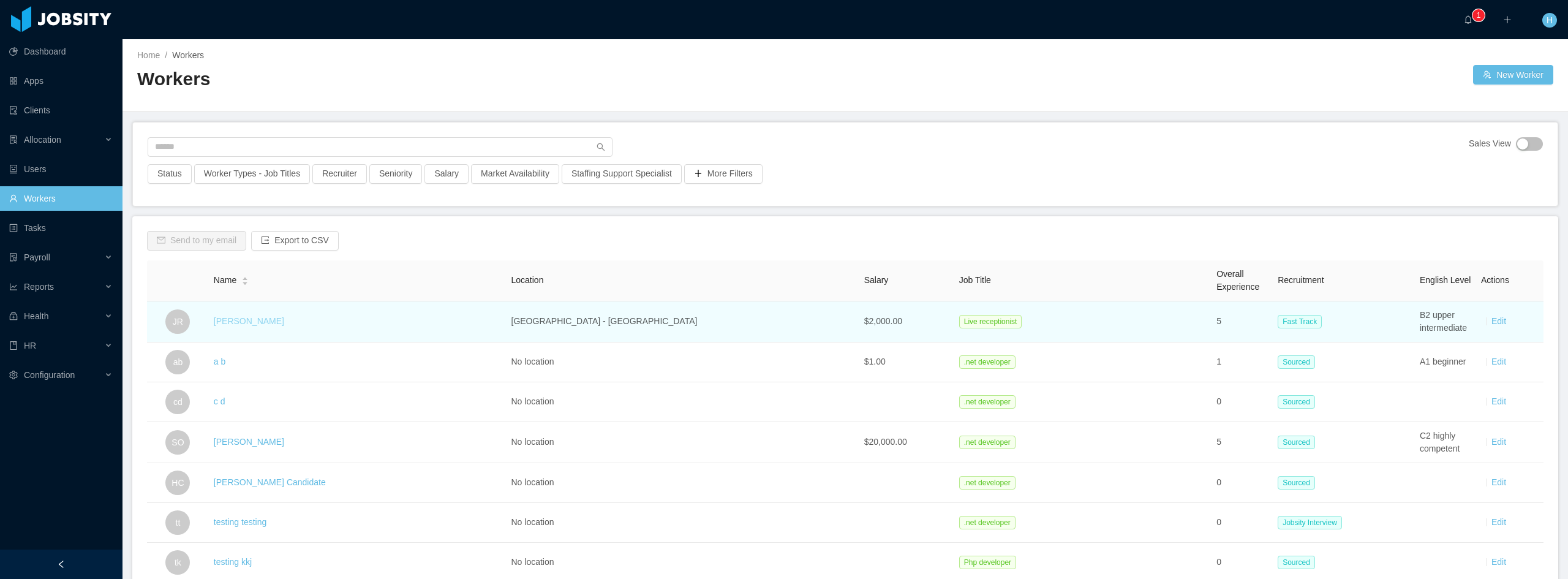
click at [254, 323] on link "[PERSON_NAME]" at bounding box center [249, 321] width 71 height 10
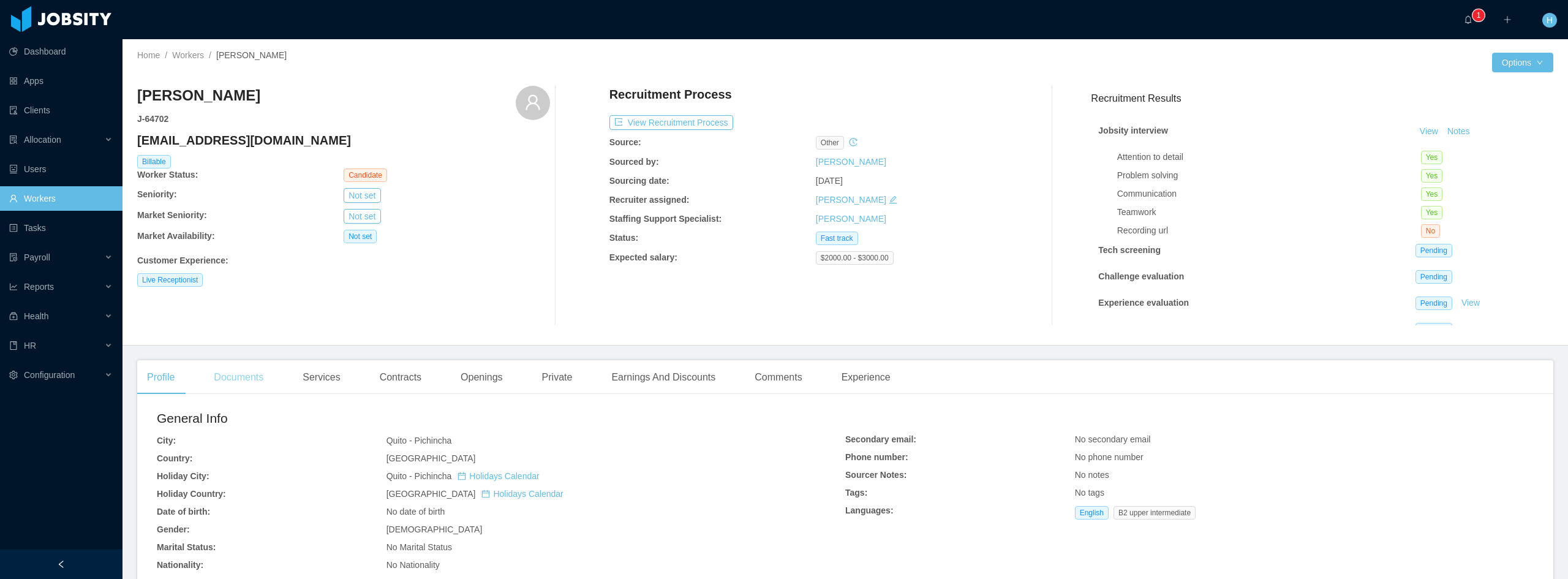
click at [247, 379] on div "Documents" at bounding box center [238, 377] width 69 height 35
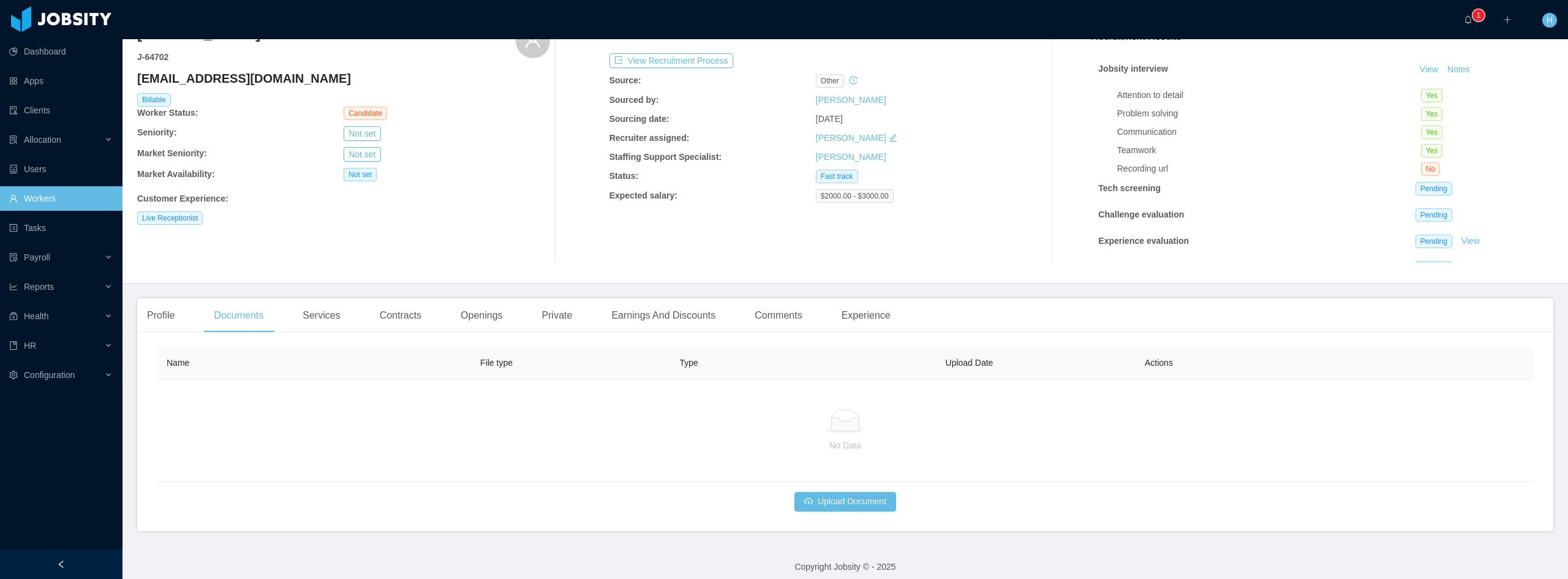
scroll to position [71, 0]
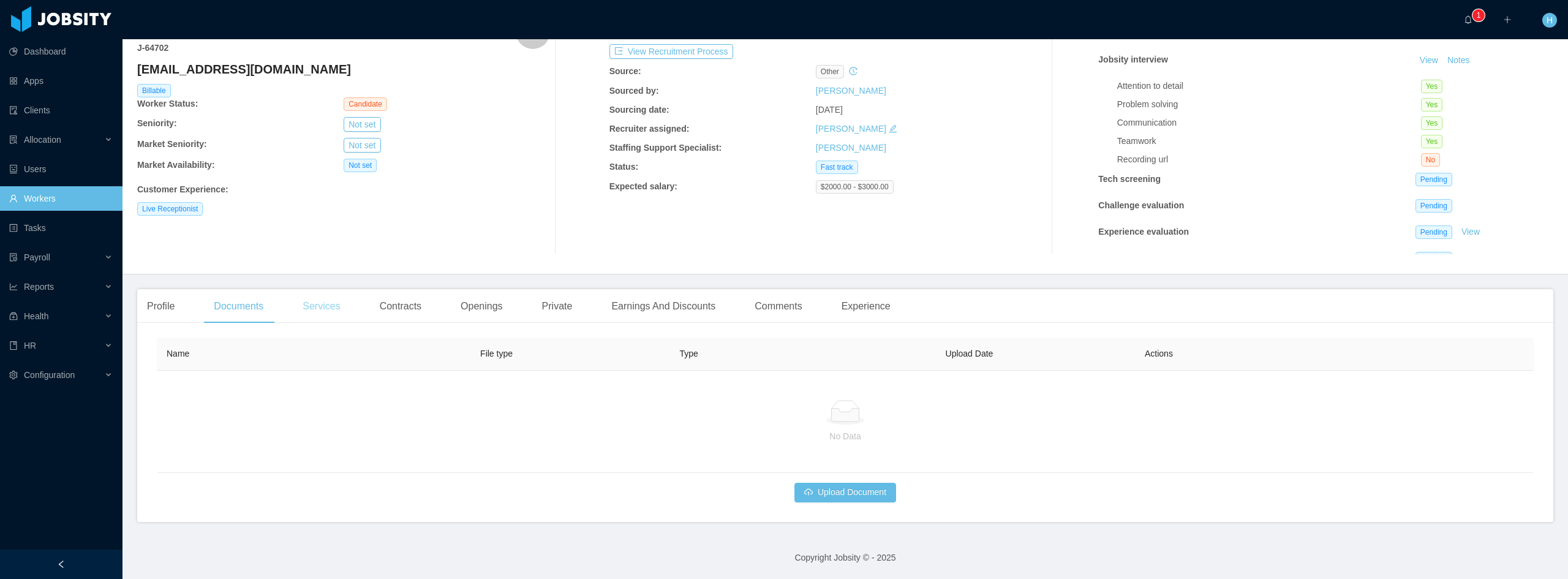
click at [333, 312] on div "Services" at bounding box center [321, 306] width 57 height 35
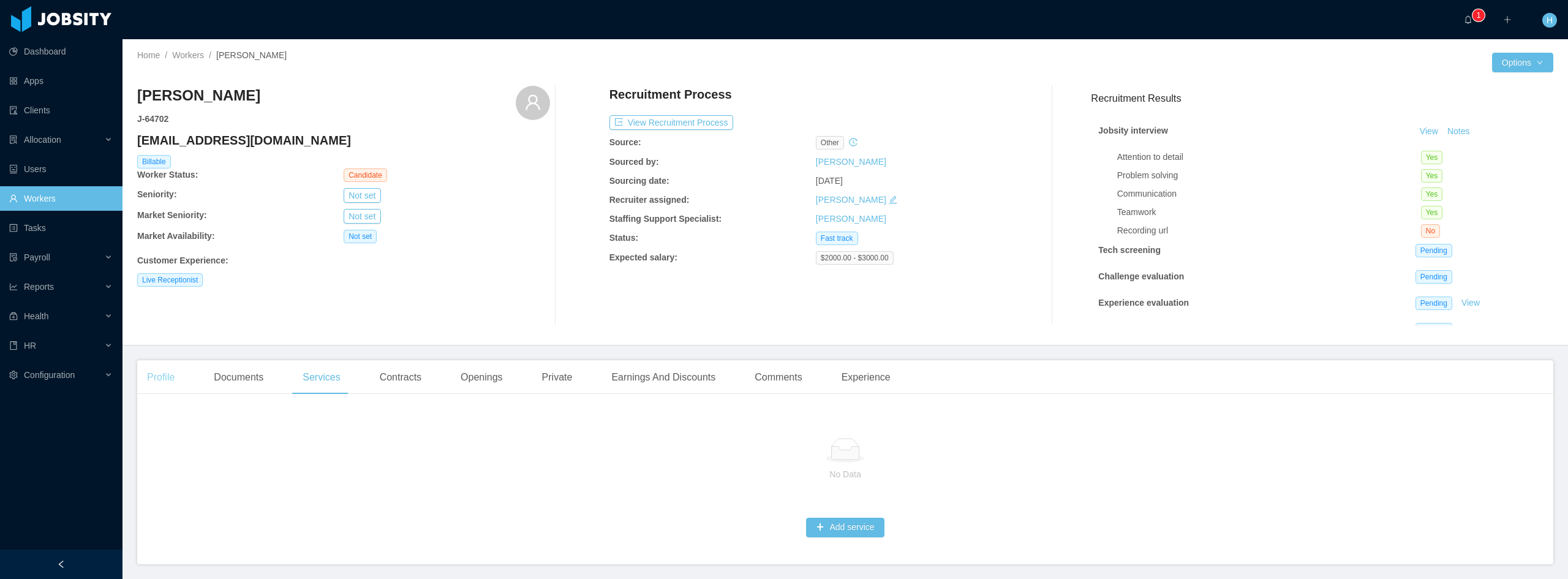
click at [172, 379] on div "Profile" at bounding box center [161, 377] width 47 height 35
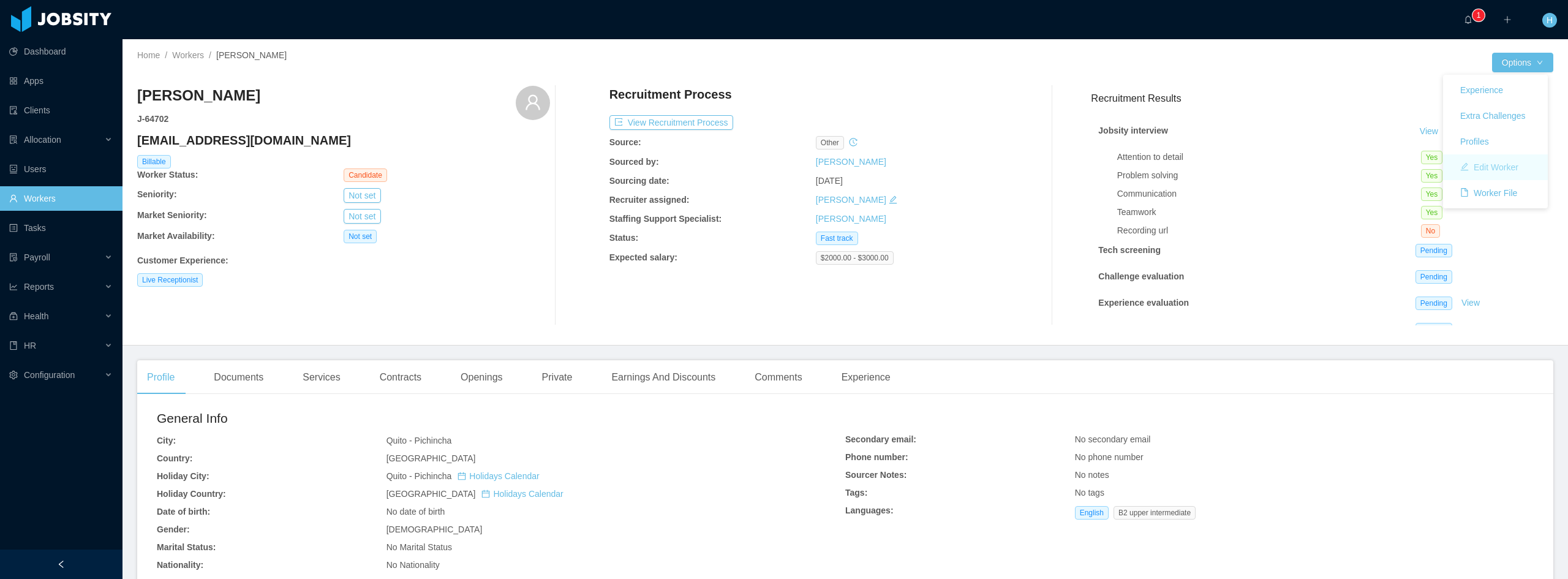
click at [1493, 168] on button "Edit Worker" at bounding box center [1489, 167] width 78 height 19
